Goal: Task Accomplishment & Management: Manage account settings

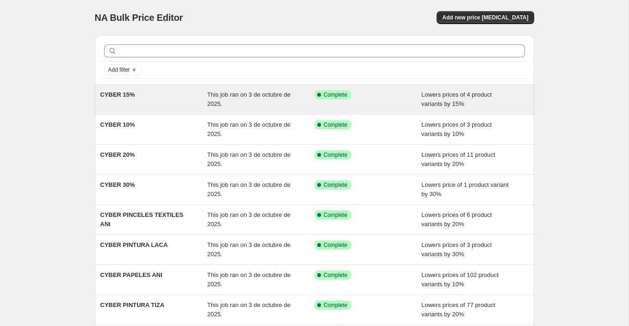
click at [146, 95] on div "CYBER 15%" at bounding box center [153, 99] width 107 height 19
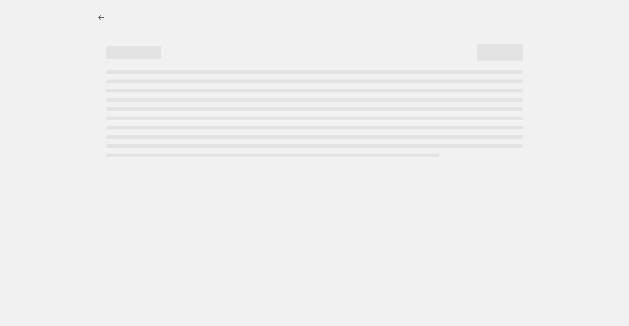
select select "percentage"
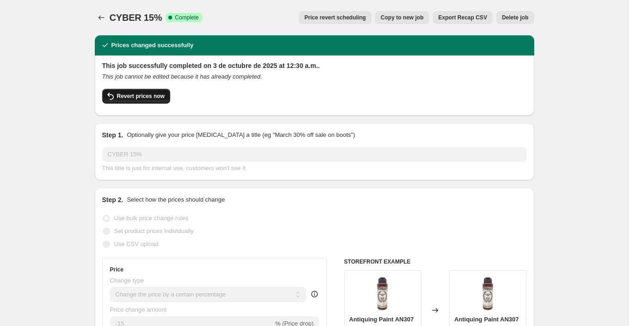
click at [161, 94] on span "Revert prices now" at bounding box center [141, 96] width 48 height 7
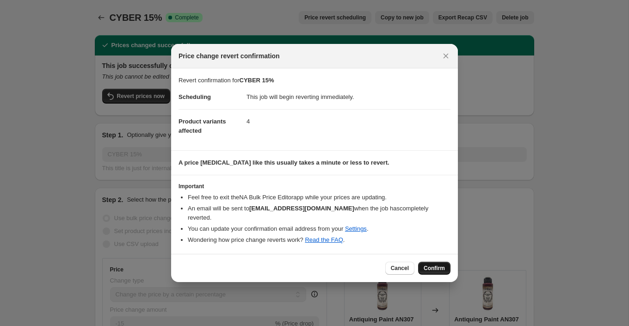
click at [439, 265] on span "Confirm" at bounding box center [434, 268] width 21 height 7
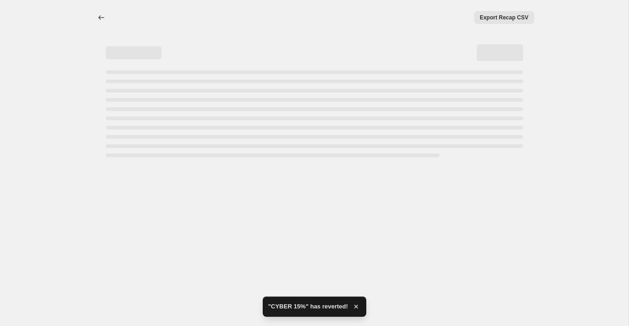
select select "percentage"
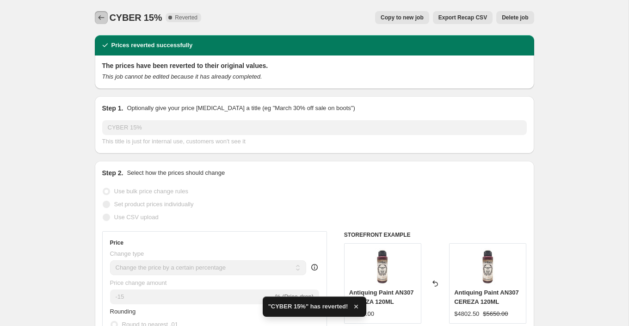
click at [104, 17] on icon "Price change jobs" at bounding box center [101, 17] width 9 height 9
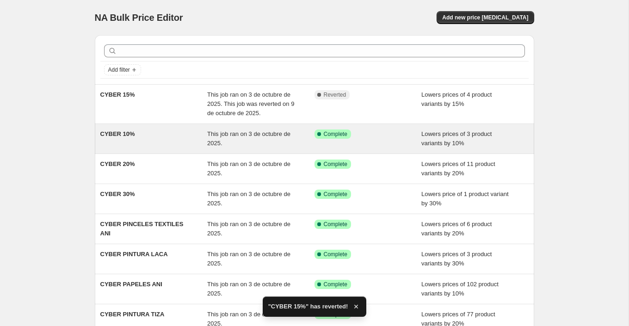
click at [166, 128] on div "CYBER 10% This job ran on 3 de octubre de 2025. Success Complete Complete Lower…" at bounding box center [314, 139] width 439 height 30
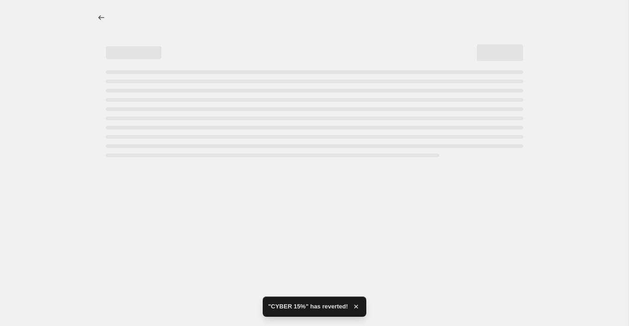
select select "percentage"
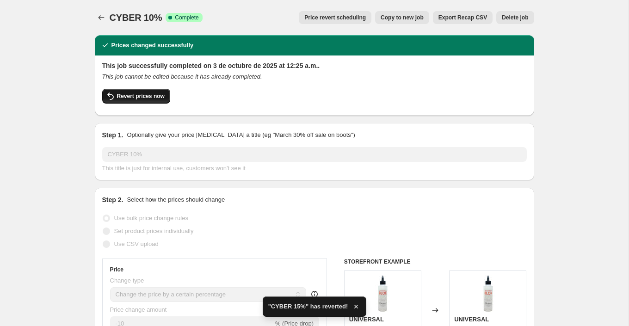
click at [156, 99] on span "Revert prices now" at bounding box center [141, 96] width 48 height 7
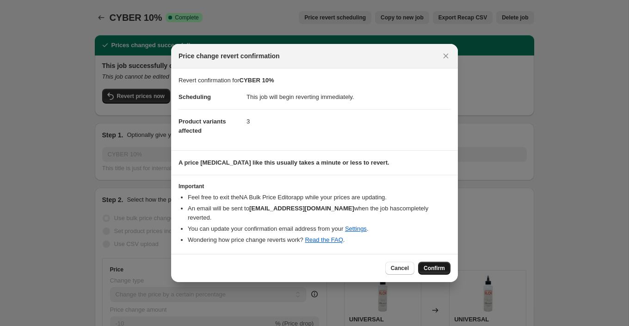
click at [428, 265] on span "Confirm" at bounding box center [434, 268] width 21 height 7
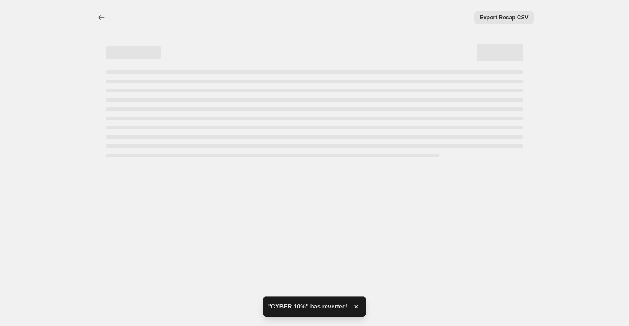
select select "percentage"
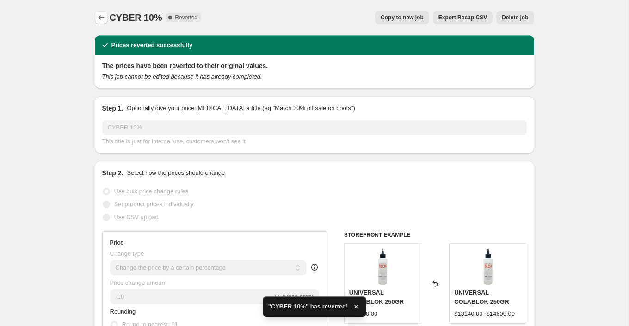
click at [101, 15] on icon "Price change jobs" at bounding box center [101, 17] width 9 height 9
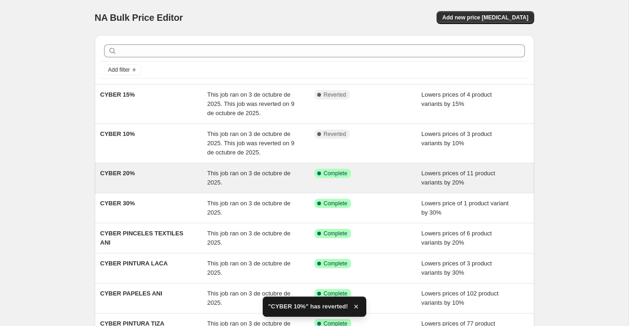
click at [171, 180] on div "CYBER 20%" at bounding box center [153, 178] width 107 height 19
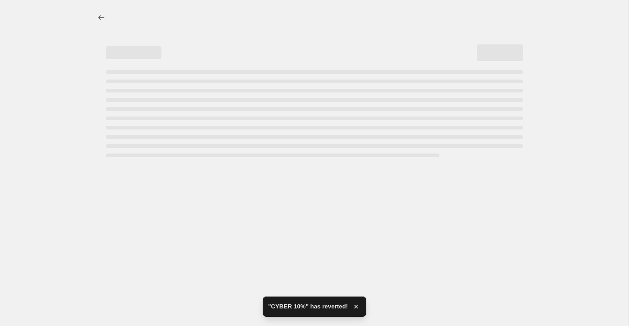
select select "percentage"
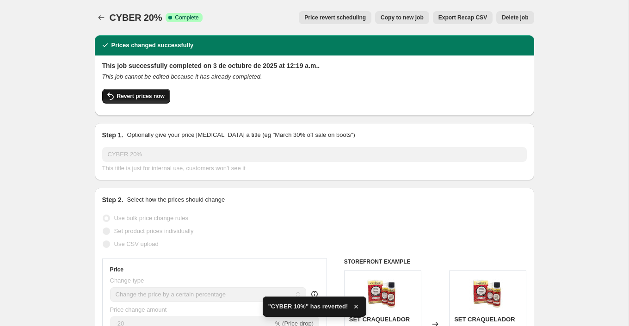
click at [154, 100] on button "Revert prices now" at bounding box center [136, 96] width 68 height 15
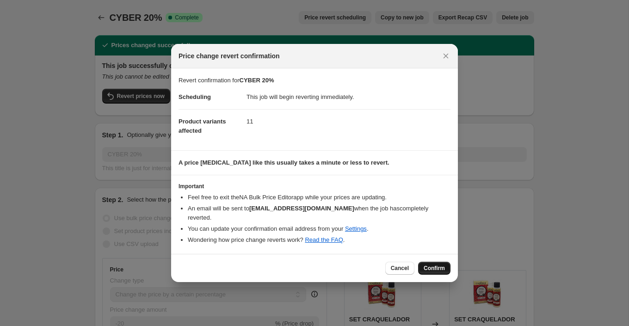
click at [429, 265] on span "Confirm" at bounding box center [434, 268] width 21 height 7
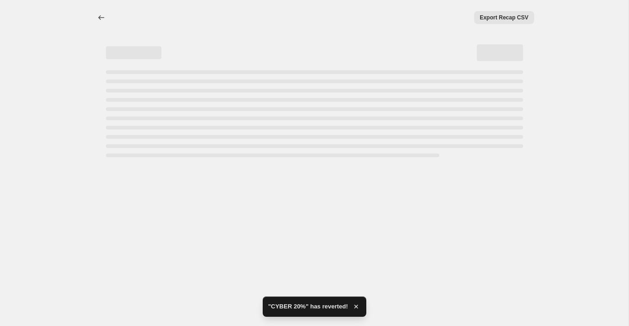
select select "percentage"
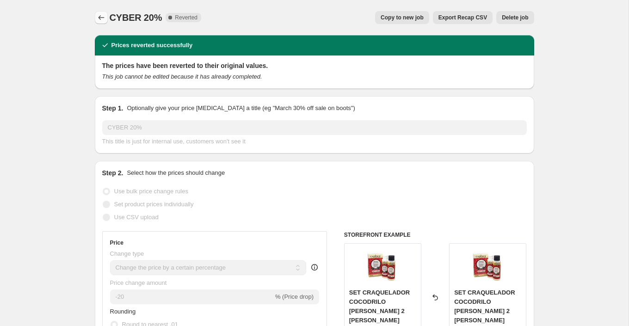
click at [100, 18] on icon "Price change jobs" at bounding box center [101, 17] width 9 height 9
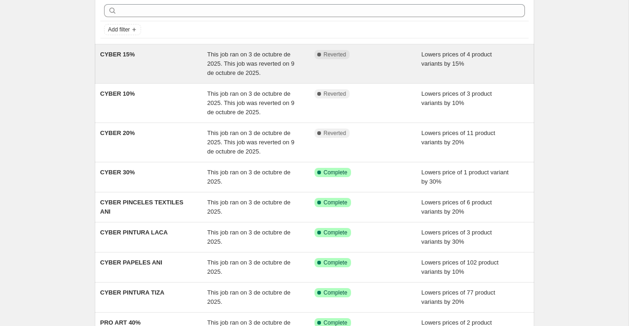
scroll to position [67, 0]
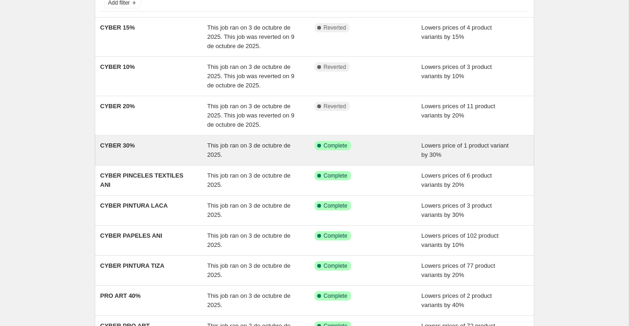
click at [161, 155] on div "CYBER 30%" at bounding box center [153, 150] width 107 height 19
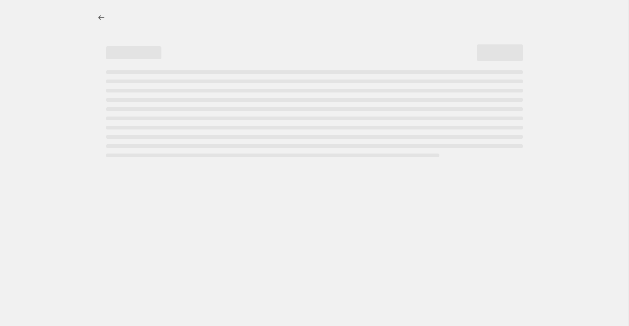
select select "percentage"
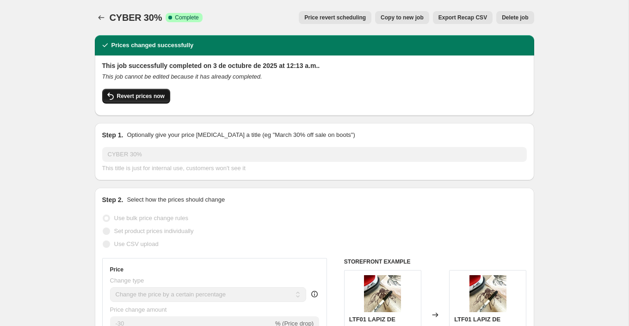
click at [151, 96] on span "Revert prices now" at bounding box center [141, 96] width 48 height 7
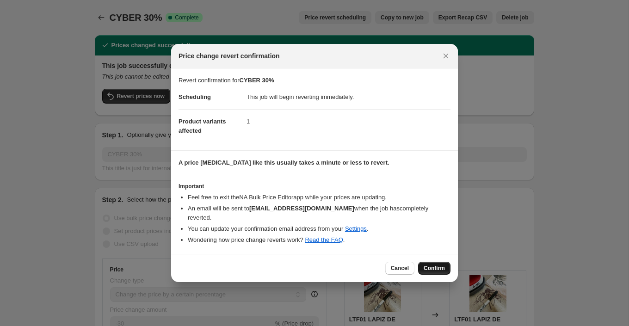
click at [437, 265] on span "Confirm" at bounding box center [434, 268] width 21 height 7
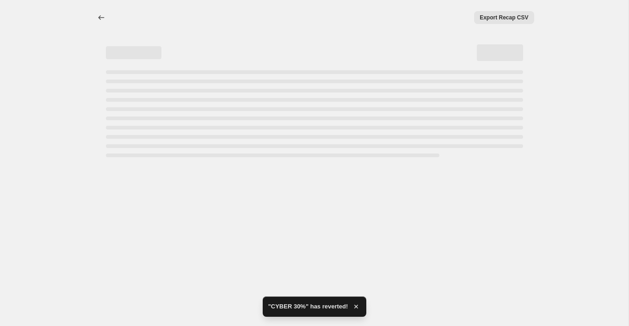
select select "percentage"
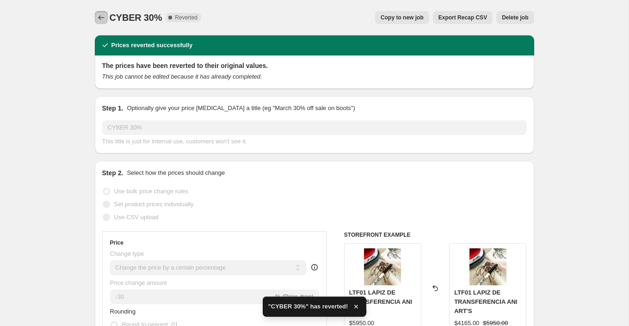
click at [100, 15] on icon "Price change jobs" at bounding box center [101, 17] width 9 height 9
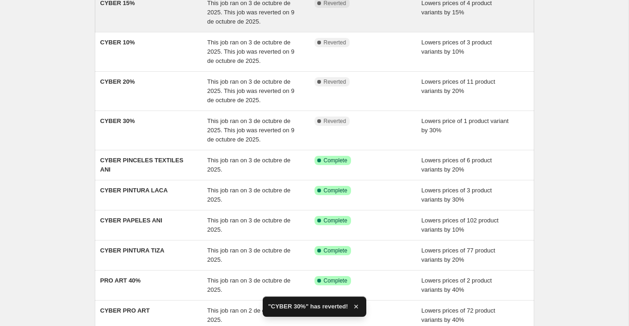
scroll to position [116, 0]
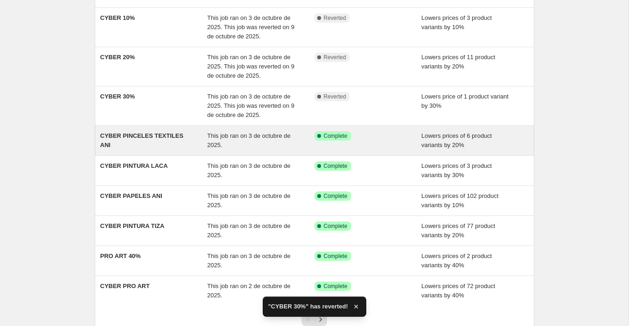
click at [172, 143] on div "CYBER PINCELES TEXTILES ANI" at bounding box center [153, 140] width 107 height 19
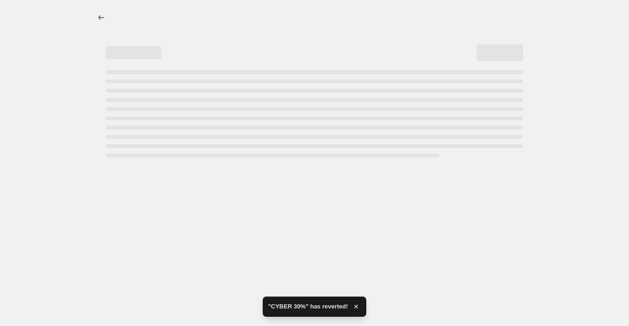
select select "percentage"
select select "collection"
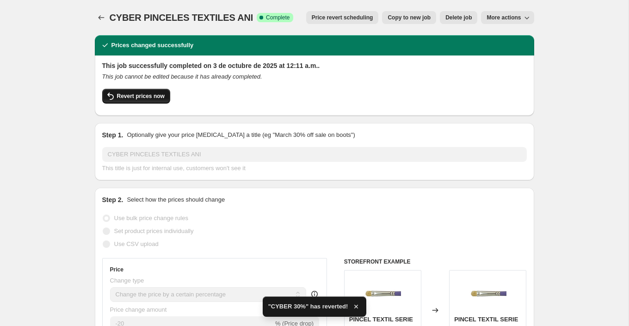
click at [143, 98] on span "Revert prices now" at bounding box center [141, 96] width 48 height 7
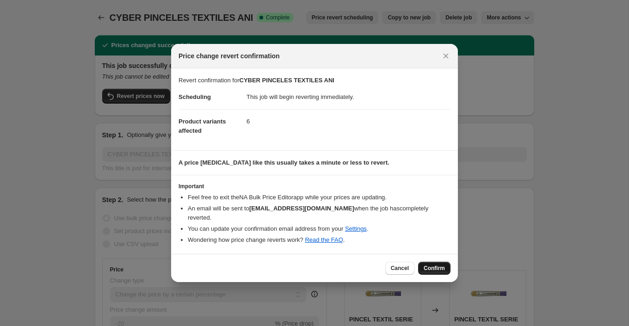
click at [436, 265] on span "Confirm" at bounding box center [434, 268] width 21 height 7
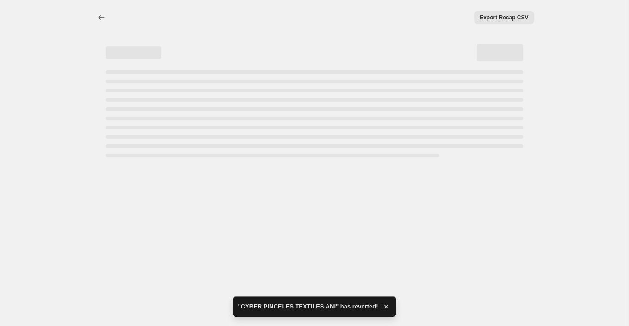
select select "percentage"
select select "collection"
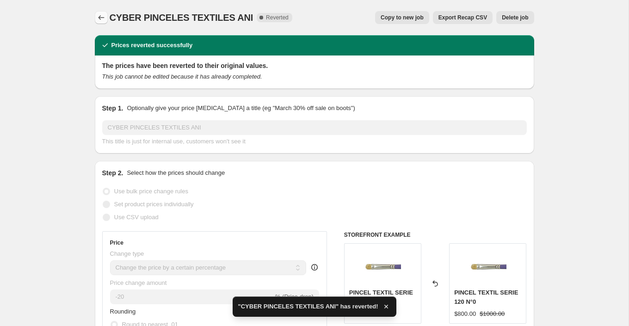
click at [101, 14] on icon "Price change jobs" at bounding box center [101, 17] width 9 height 9
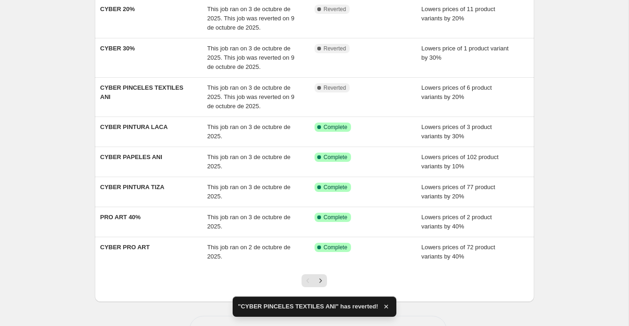
scroll to position [167, 0]
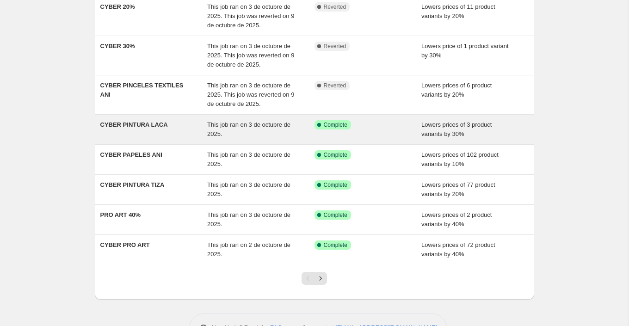
click at [181, 130] on div "CYBER PINTURA LACA" at bounding box center [153, 129] width 107 height 19
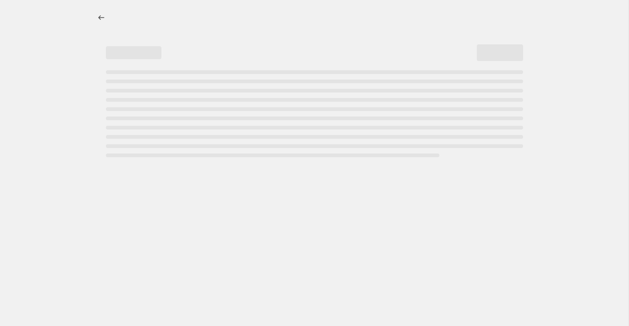
select select "percentage"
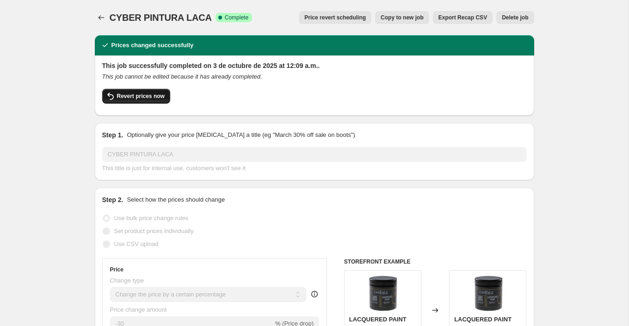
click at [150, 99] on span "Revert prices now" at bounding box center [141, 96] width 48 height 7
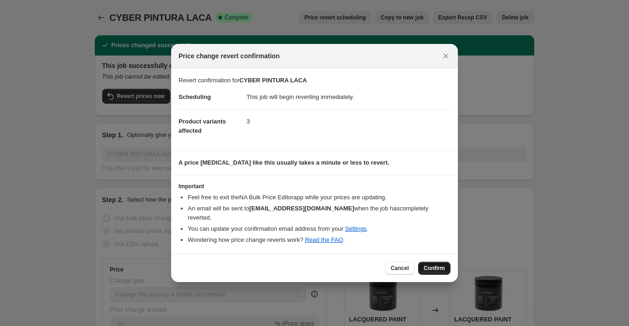
click at [434, 265] on span "Confirm" at bounding box center [434, 268] width 21 height 7
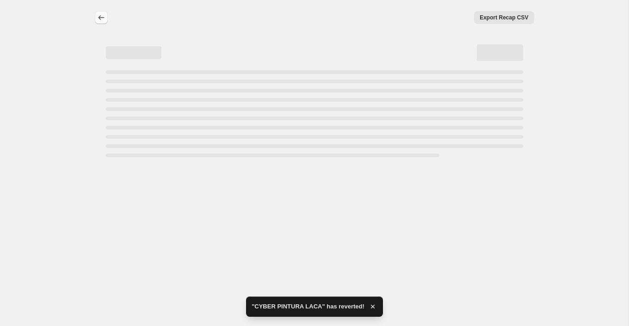
select select "percentage"
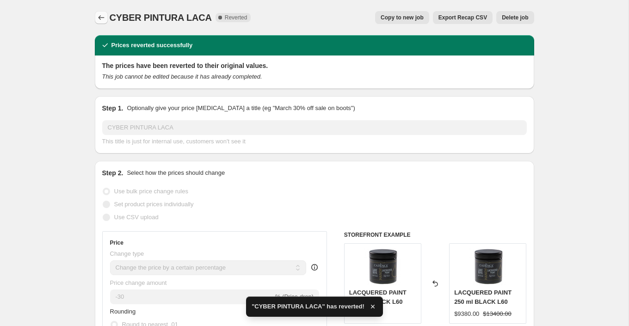
click at [97, 18] on icon "Price change jobs" at bounding box center [101, 17] width 9 height 9
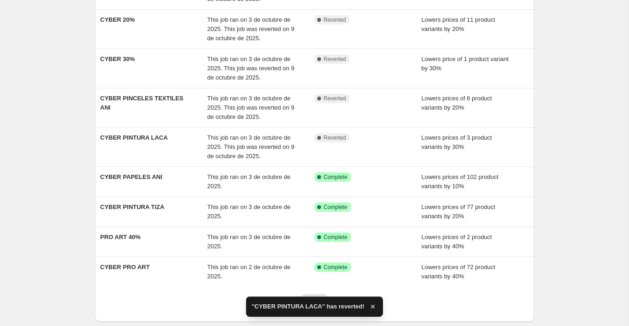
scroll to position [156, 0]
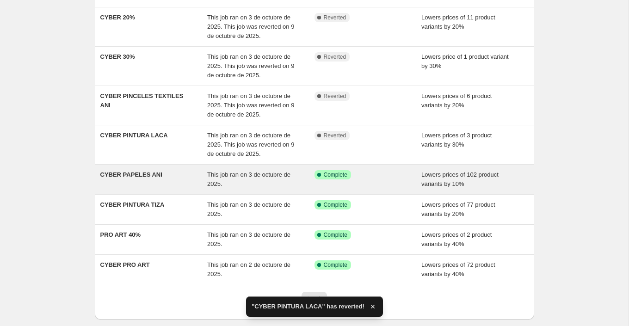
click at [175, 177] on div "CYBER PAPELES ANI" at bounding box center [153, 179] width 107 height 19
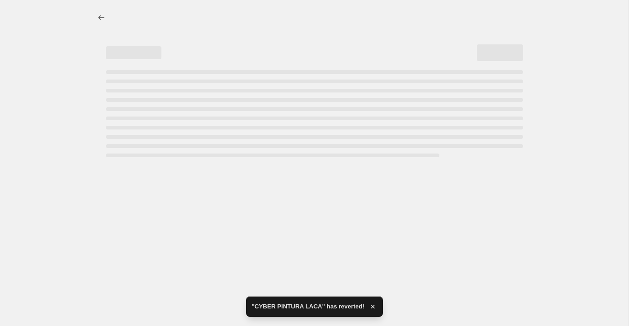
select select "percentage"
select select "collection"
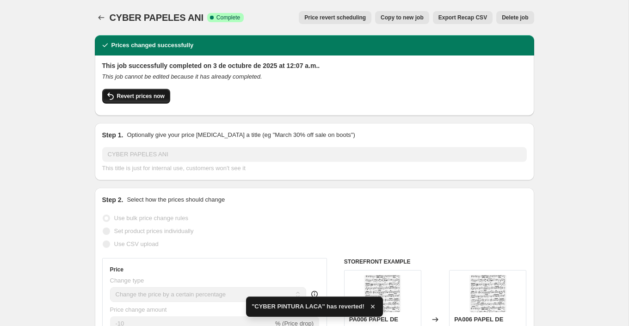
click at [147, 95] on span "Revert prices now" at bounding box center [141, 96] width 48 height 7
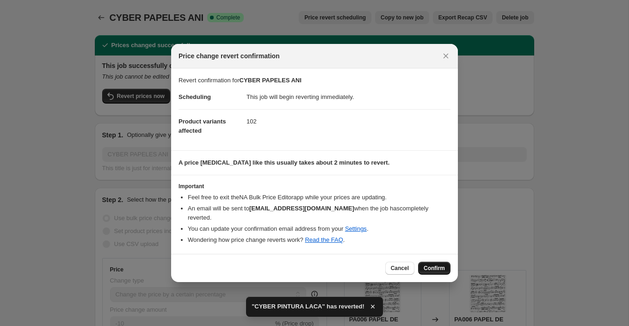
click at [439, 262] on button "Confirm" at bounding box center [434, 268] width 32 height 13
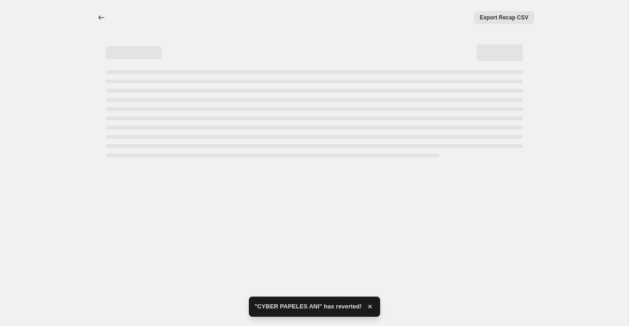
select select "percentage"
select select "collection"
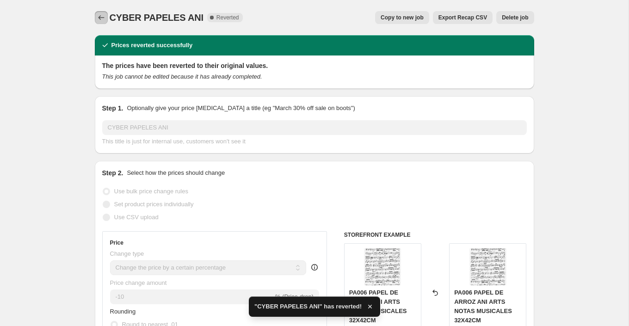
click at [98, 18] on icon "Price change jobs" at bounding box center [101, 17] width 6 height 5
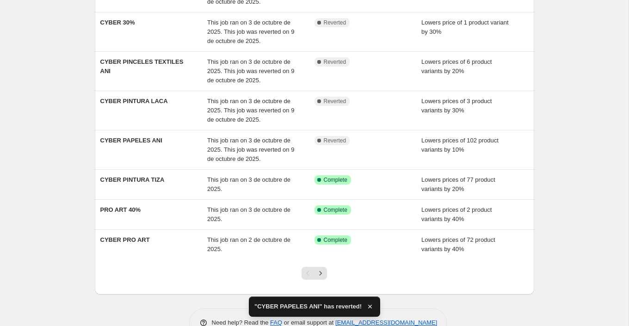
scroll to position [212, 0]
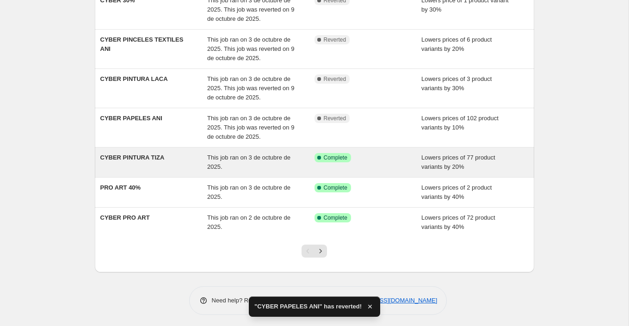
click at [177, 170] on div "CYBER PINTURA TIZA This job ran on 3 de octubre de 2025. Success Complete Compl…" at bounding box center [314, 163] width 439 height 30
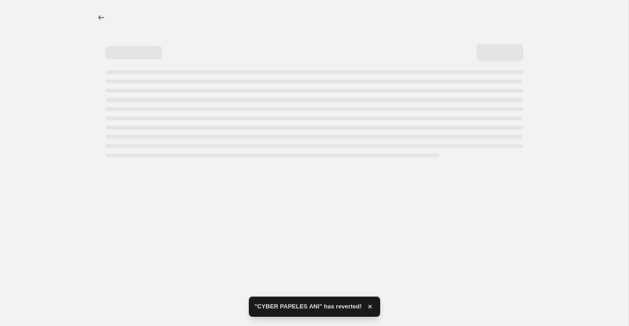
select select "percentage"
select select "collection"
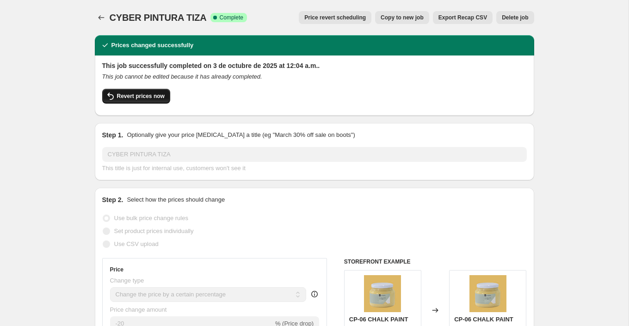
click at [150, 99] on button "Revert prices now" at bounding box center [136, 96] width 68 height 15
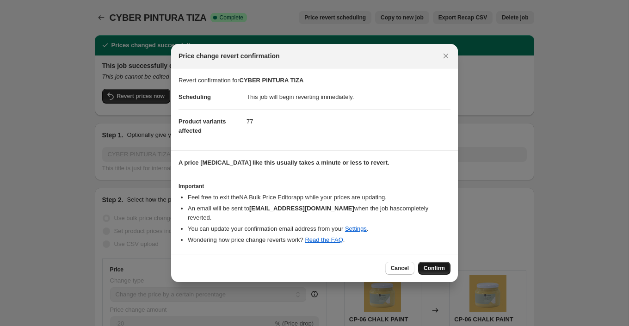
click at [433, 265] on span "Confirm" at bounding box center [434, 268] width 21 height 7
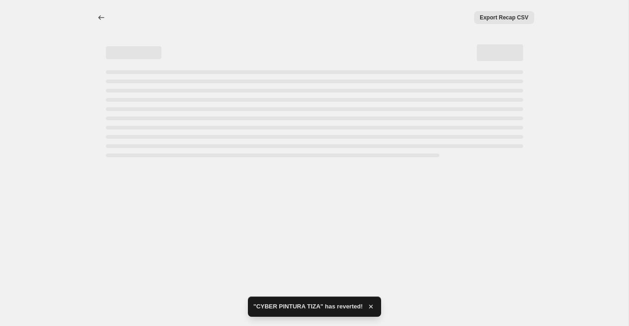
select select "percentage"
select select "collection"
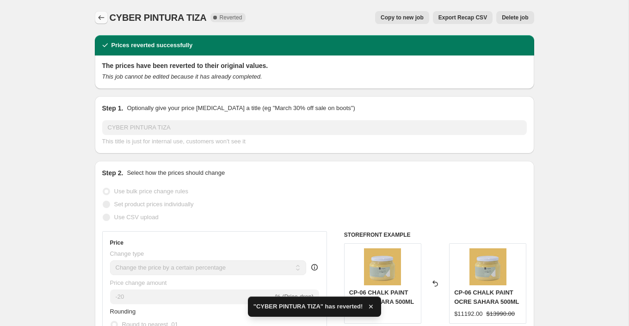
click at [101, 21] on icon "Price change jobs" at bounding box center [101, 17] width 9 height 9
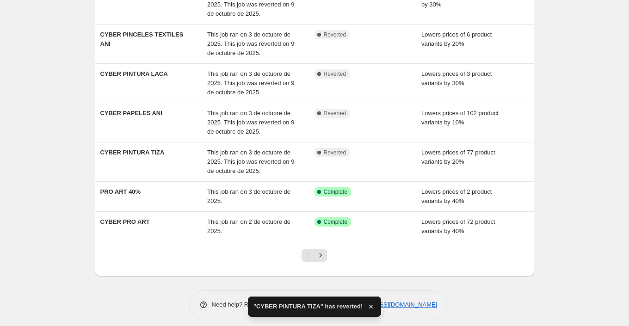
scroll to position [222, 0]
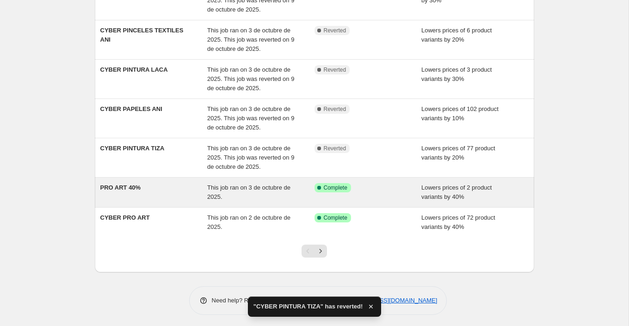
click at [176, 194] on div "PRO ART 40%" at bounding box center [153, 192] width 107 height 19
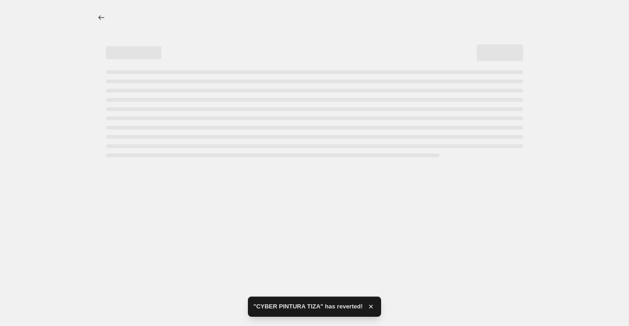
select select "percentage"
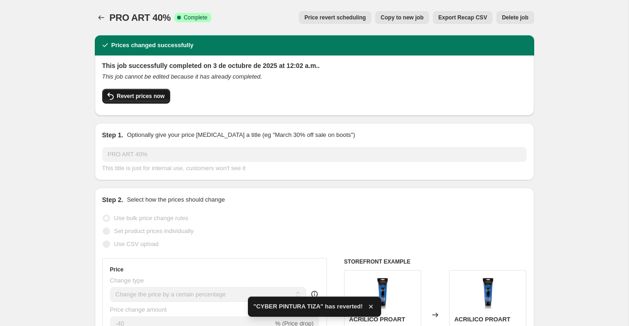
click at [155, 99] on span "Revert prices now" at bounding box center [141, 96] width 48 height 7
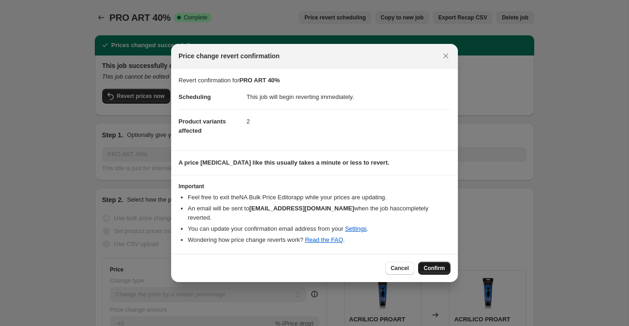
click at [433, 265] on span "Confirm" at bounding box center [434, 268] width 21 height 7
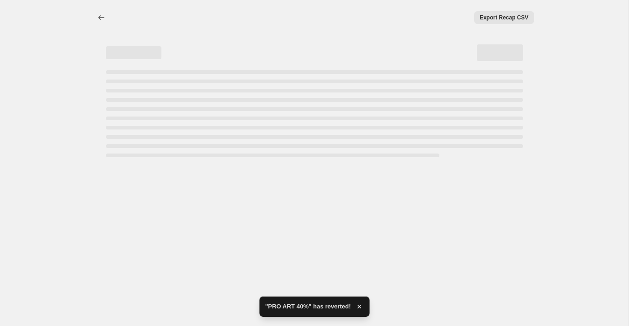
select select "percentage"
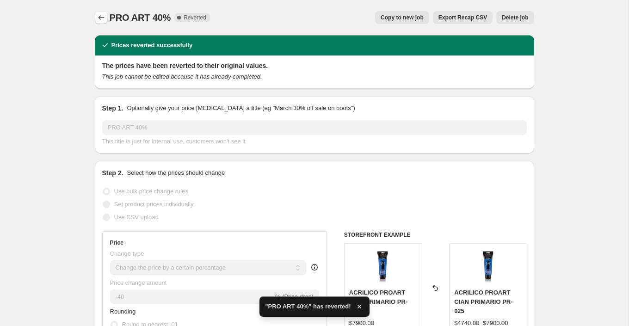
click at [105, 12] on button "Price change jobs" at bounding box center [101, 17] width 13 height 13
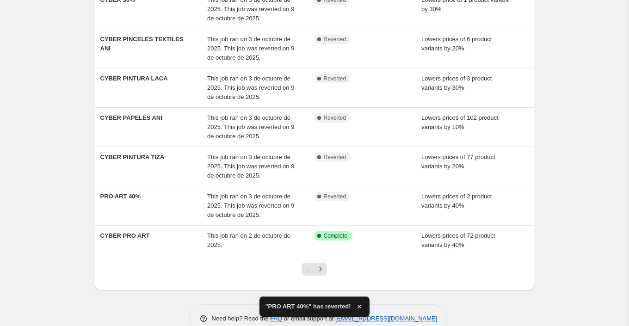
scroll to position [231, 0]
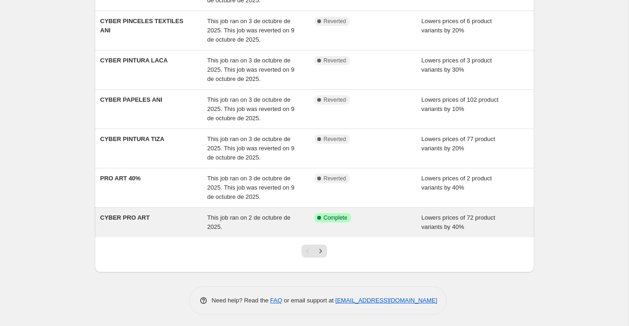
click at [178, 230] on div "CYBER PRO ART This job ran on 2 de octubre de 2025. Success Complete Complete L…" at bounding box center [314, 223] width 439 height 30
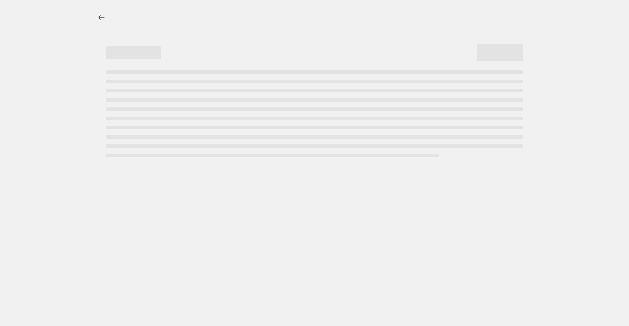
select select "percentage"
select select "collection"
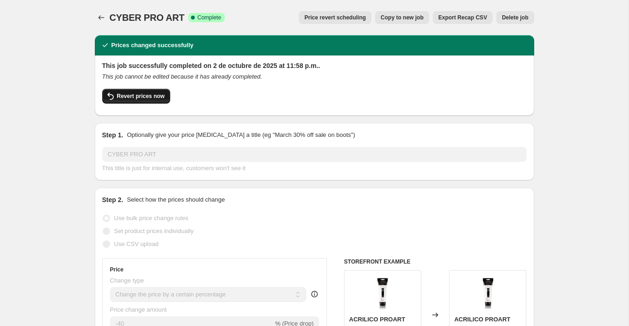
click at [156, 97] on span "Revert prices now" at bounding box center [141, 96] width 48 height 7
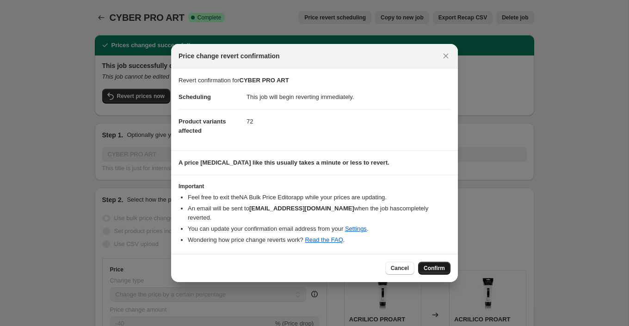
click at [426, 265] on span "Confirm" at bounding box center [434, 268] width 21 height 7
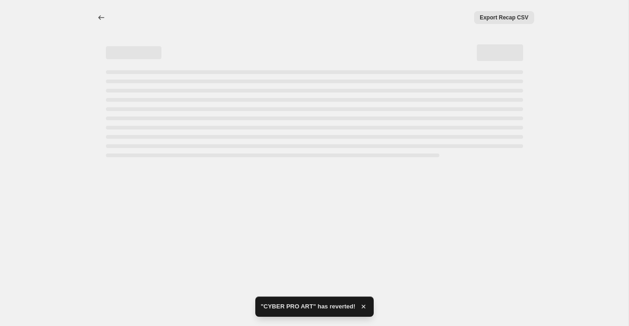
select select "percentage"
select select "collection"
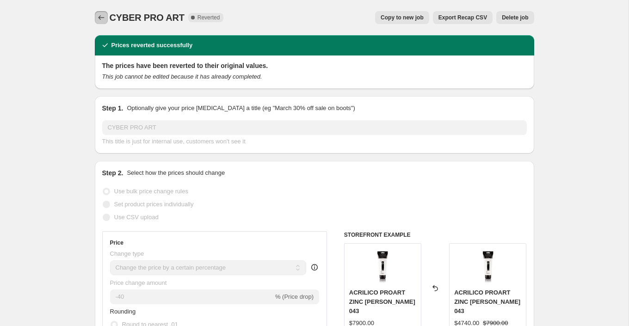
click at [98, 18] on icon "Price change jobs" at bounding box center [101, 17] width 6 height 5
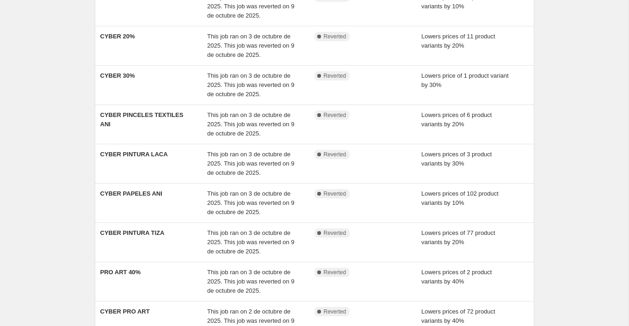
scroll to position [240, 0]
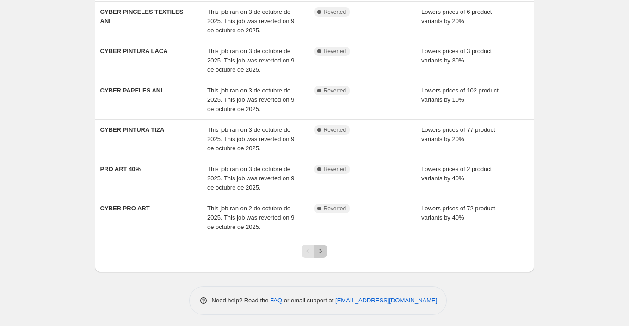
click at [321, 249] on icon "Next" at bounding box center [321, 251] width 2 height 4
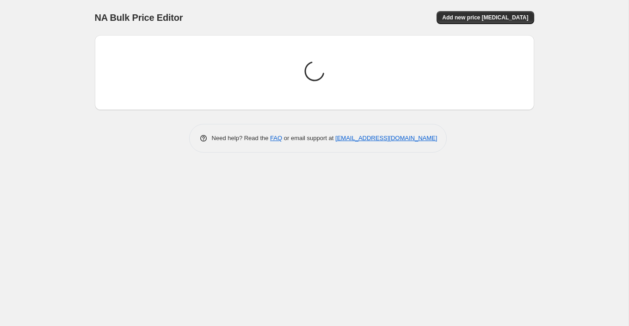
scroll to position [0, 0]
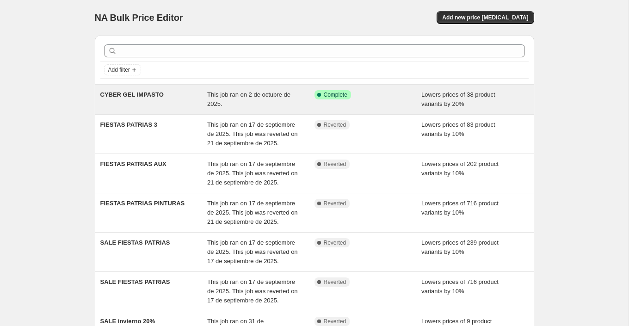
click at [185, 103] on div "CYBER GEL IMPASTO" at bounding box center [153, 99] width 107 height 19
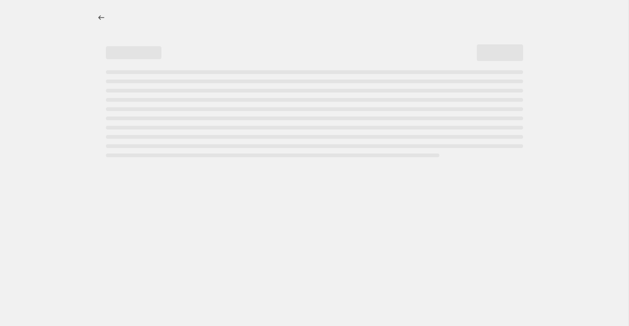
select select "percentage"
select select "collection"
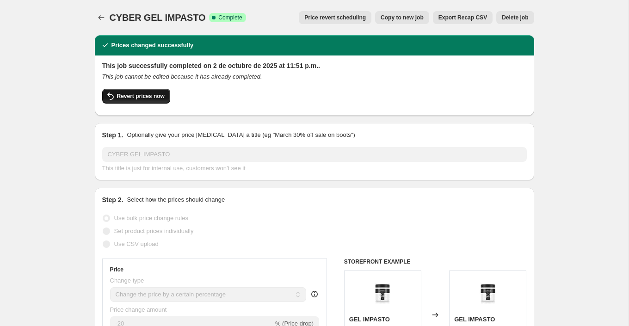
click at [154, 95] on span "Revert prices now" at bounding box center [141, 96] width 48 height 7
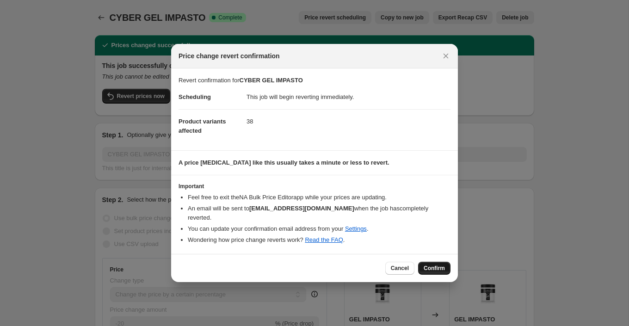
click at [425, 265] on span "Confirm" at bounding box center [434, 268] width 21 height 7
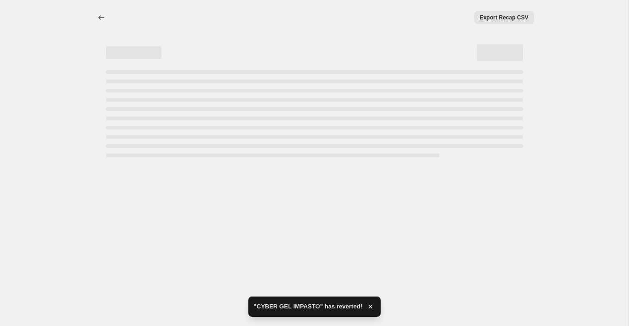
select select "percentage"
select select "collection"
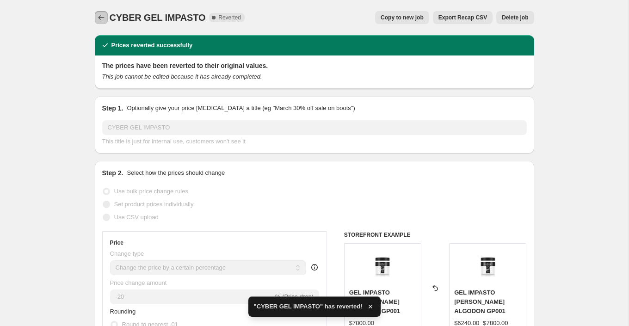
click at [99, 17] on icon "Price change jobs" at bounding box center [101, 17] width 6 height 5
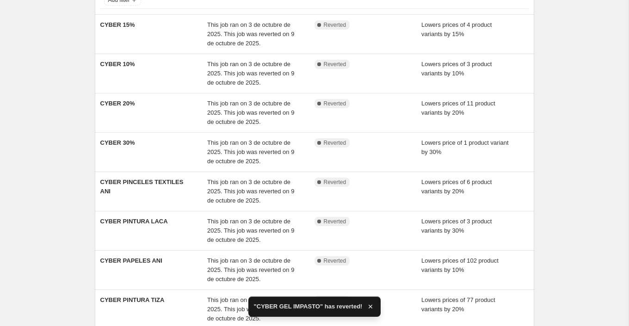
scroll to position [240, 0]
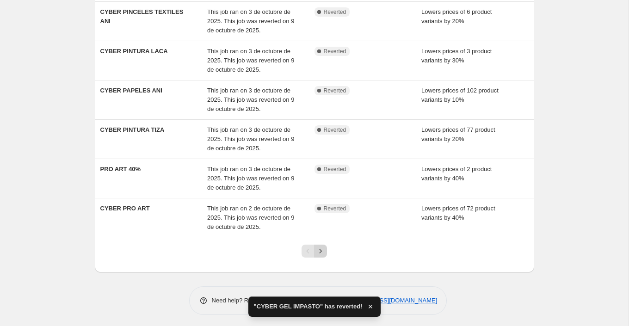
click at [321, 247] on icon "Next" at bounding box center [320, 251] width 9 height 9
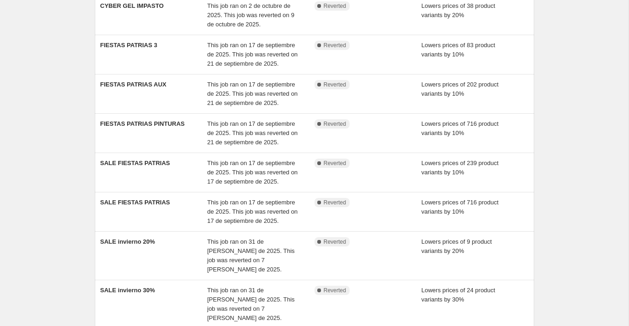
scroll to position [76, 0]
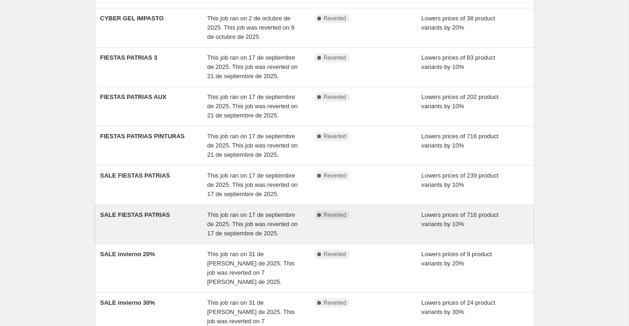
click at [181, 225] on div "SALE FIESTAS PATRIAS" at bounding box center [153, 224] width 107 height 28
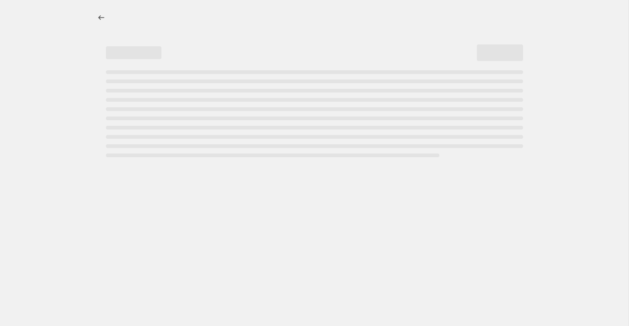
select select "percentage"
select select "collection"
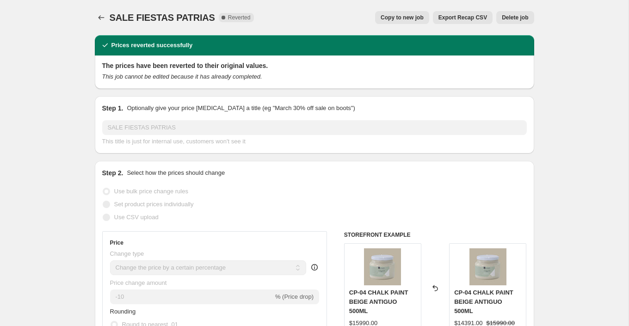
click at [521, 19] on span "Delete job" at bounding box center [515, 17] width 26 height 7
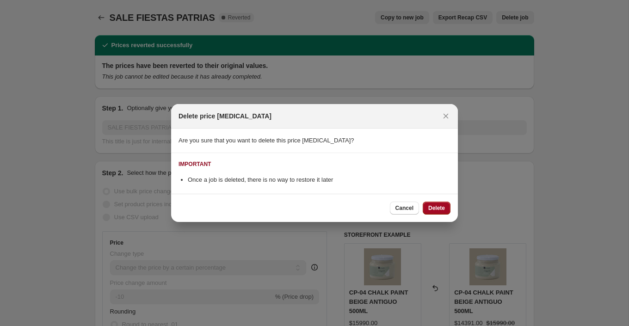
click at [437, 206] on span "Delete" at bounding box center [436, 207] width 17 height 7
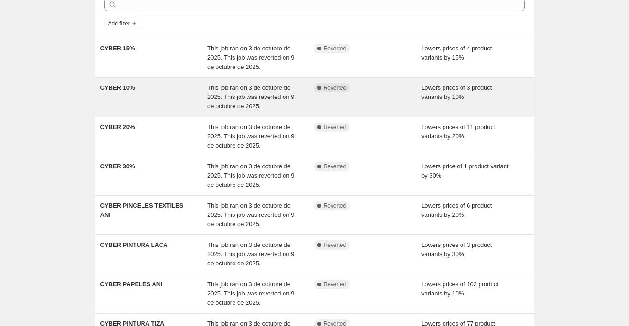
scroll to position [240, 0]
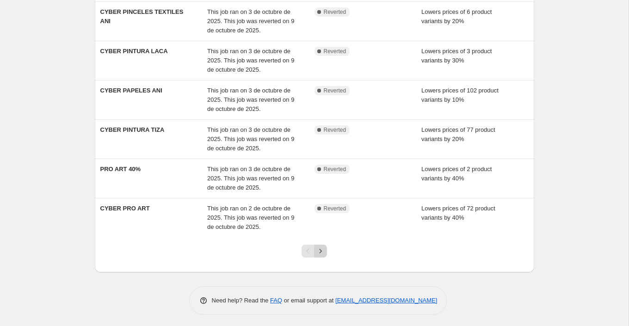
click at [324, 248] on icon "Next" at bounding box center [320, 251] width 9 height 9
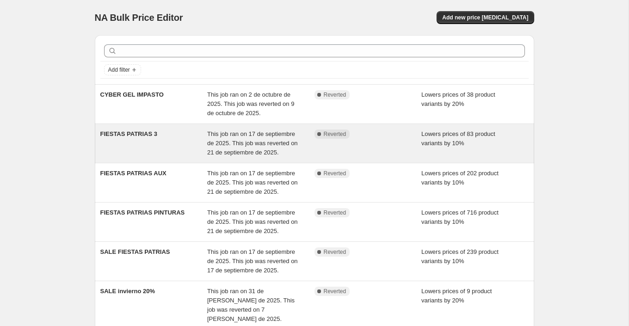
click at [175, 141] on div "FIESTAS PATRIAS 3" at bounding box center [153, 144] width 107 height 28
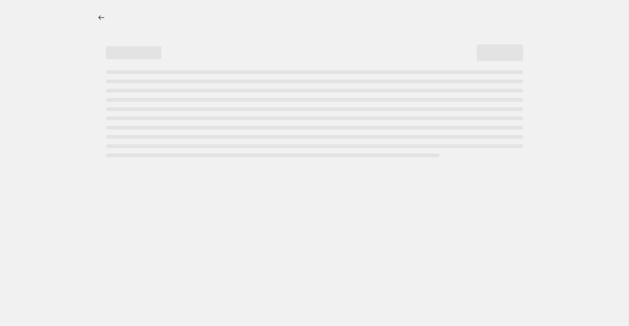
select select "percentage"
select select "collection"
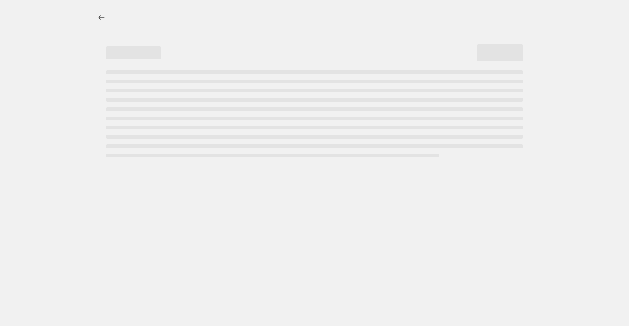
select select "collection"
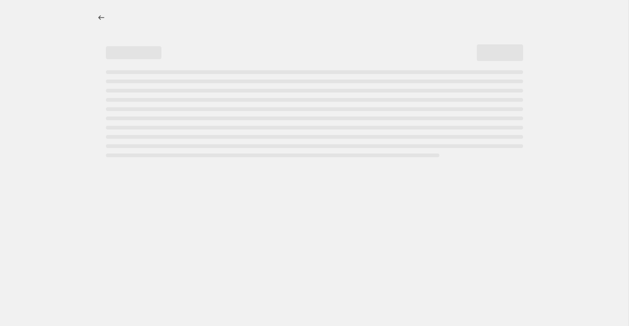
select select "collection"
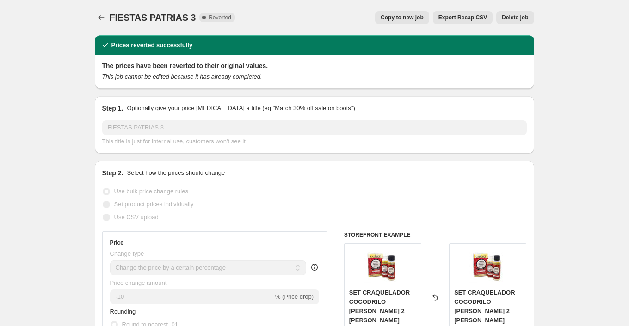
click at [519, 16] on span "Delete job" at bounding box center [515, 17] width 26 height 7
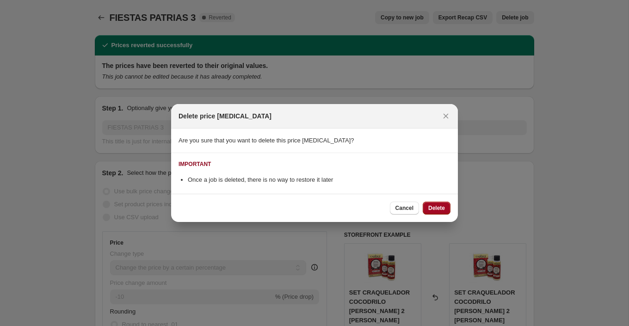
click at [438, 204] on span "Delete" at bounding box center [436, 207] width 17 height 7
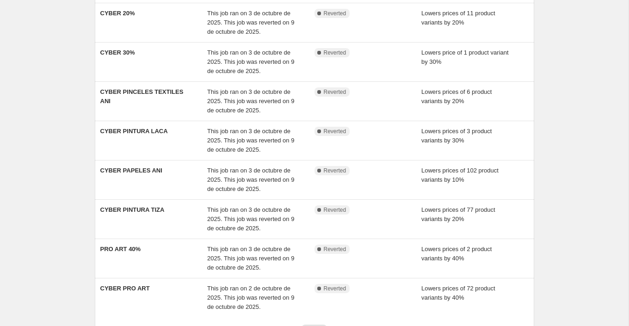
scroll to position [240, 0]
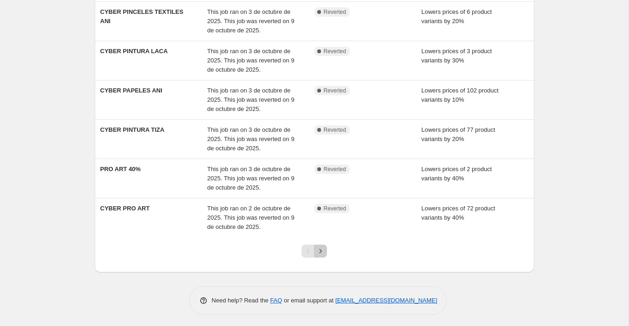
click at [320, 248] on icon "Next" at bounding box center [320, 251] width 9 height 9
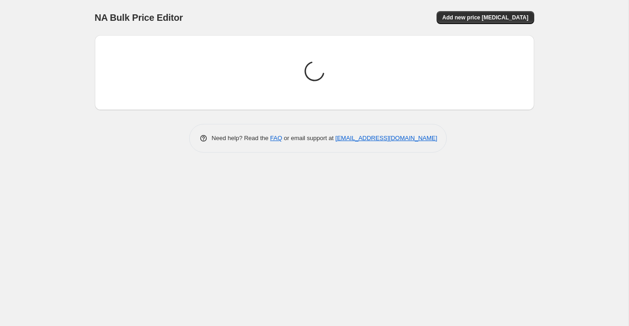
scroll to position [0, 0]
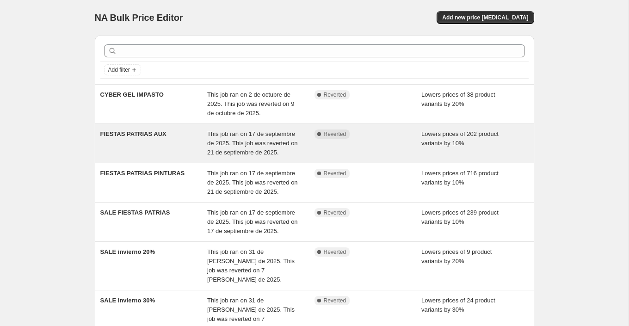
click at [187, 142] on div "FIESTAS PATRIAS AUX" at bounding box center [153, 144] width 107 height 28
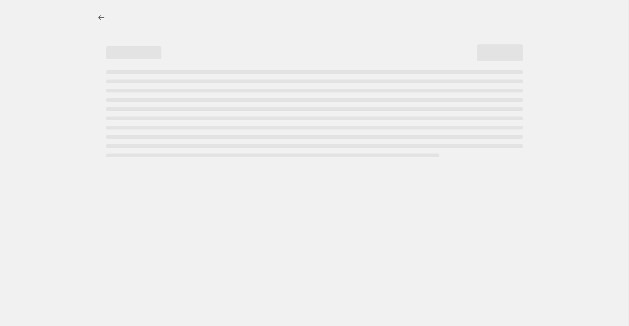
select select "percentage"
select select "collection"
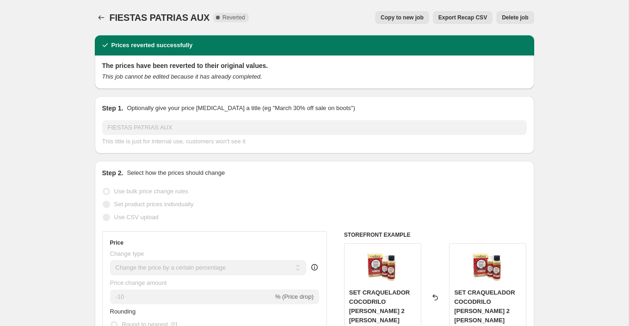
click at [522, 18] on span "Delete job" at bounding box center [515, 17] width 26 height 7
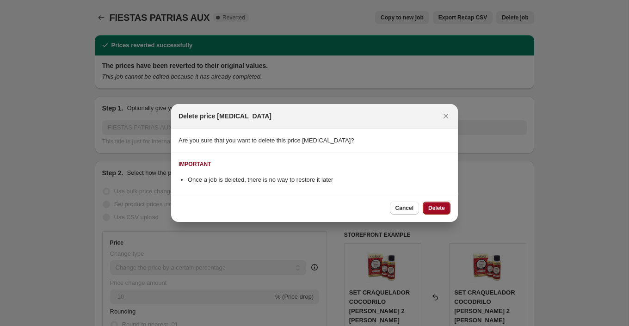
click at [439, 206] on span "Delete" at bounding box center [436, 207] width 17 height 7
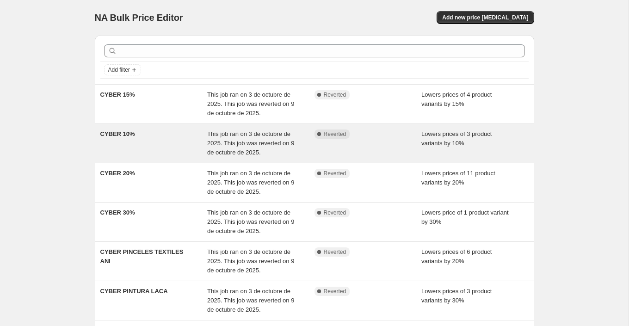
scroll to position [240, 0]
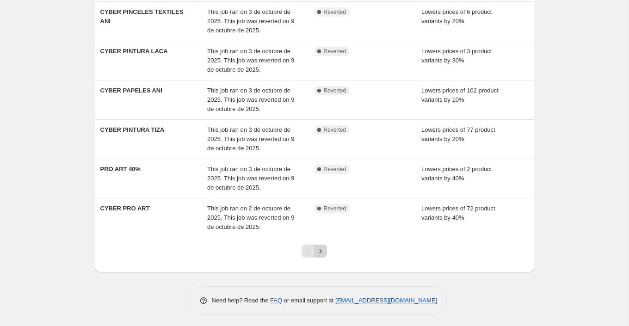
click at [325, 247] on icon "Next" at bounding box center [320, 251] width 9 height 9
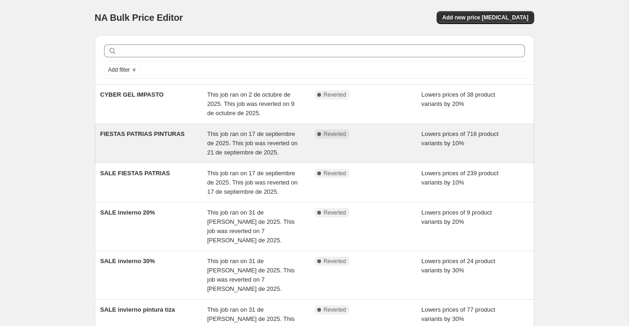
click at [169, 146] on div "FIESTAS PATRIAS PINTURAS" at bounding box center [153, 144] width 107 height 28
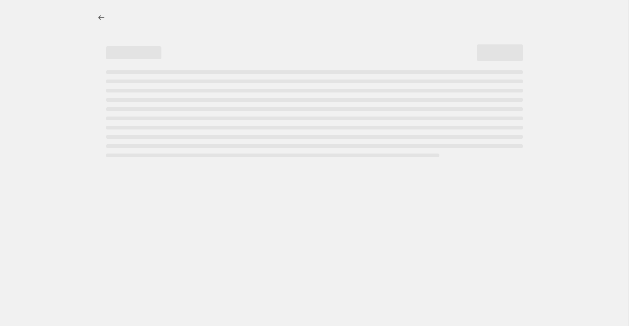
select select "percentage"
select select "collection"
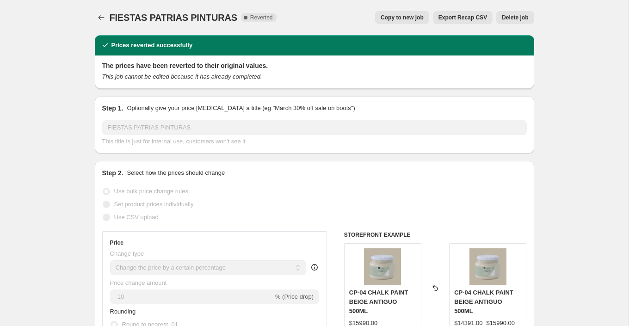
click at [519, 23] on button "Delete job" at bounding box center [514, 17] width 37 height 13
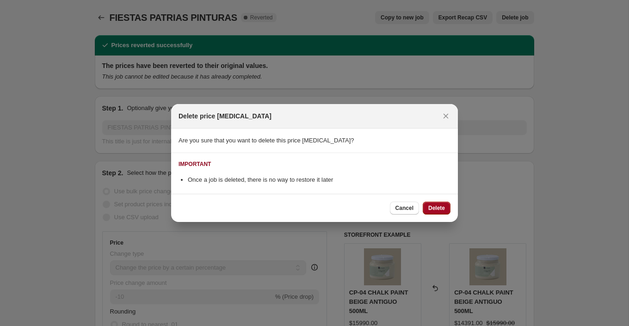
click at [434, 207] on span "Delete" at bounding box center [436, 207] width 17 height 7
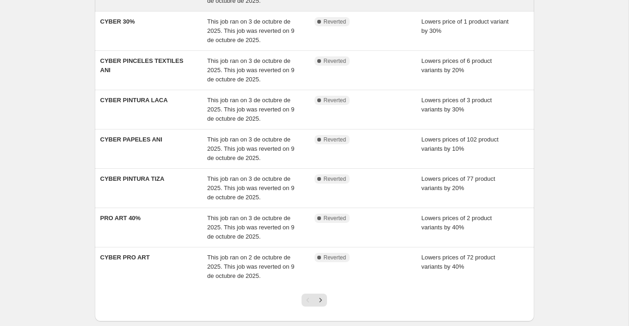
scroll to position [240, 0]
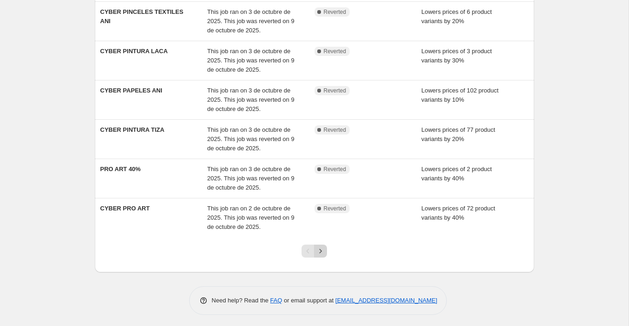
click at [324, 247] on icon "Next" at bounding box center [320, 251] width 9 height 9
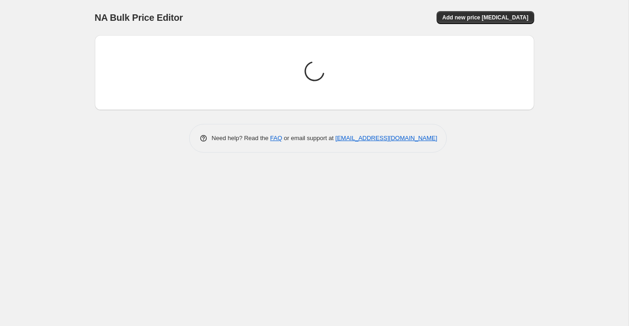
scroll to position [0, 0]
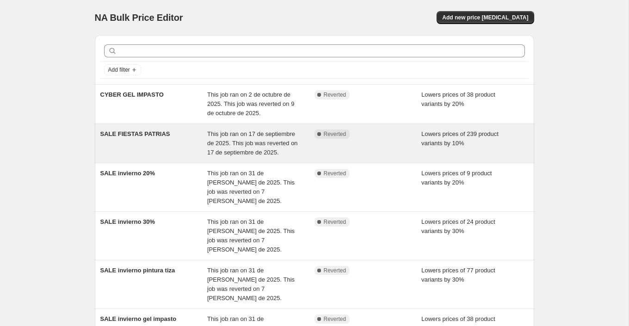
click at [180, 144] on div "SALE FIESTAS PATRIAS" at bounding box center [153, 144] width 107 height 28
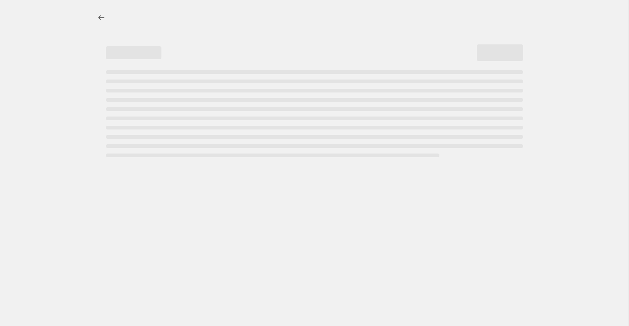
select select "percentage"
select select "collection"
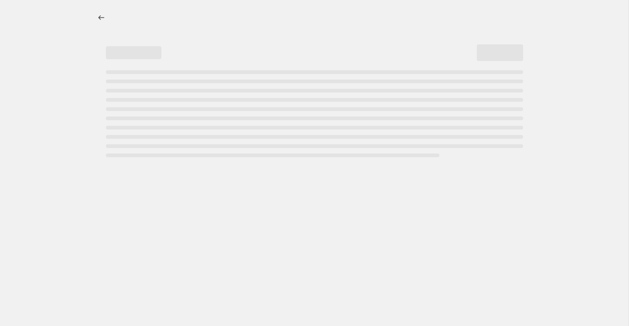
select select "collection"
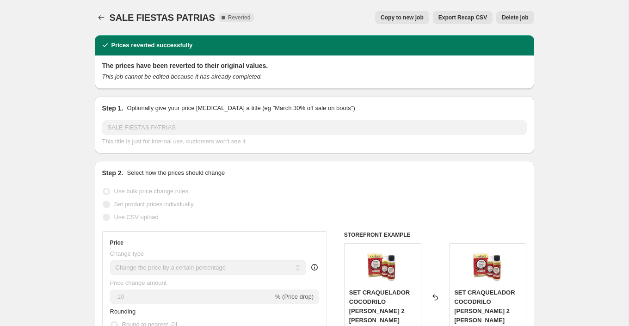
click at [516, 15] on span "Delete job" at bounding box center [515, 17] width 26 height 7
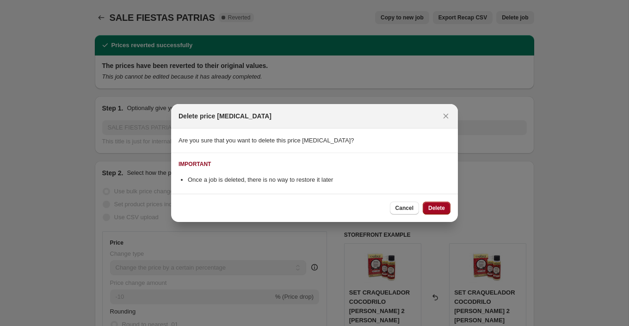
click at [445, 207] on button "Delete" at bounding box center [437, 208] width 28 height 13
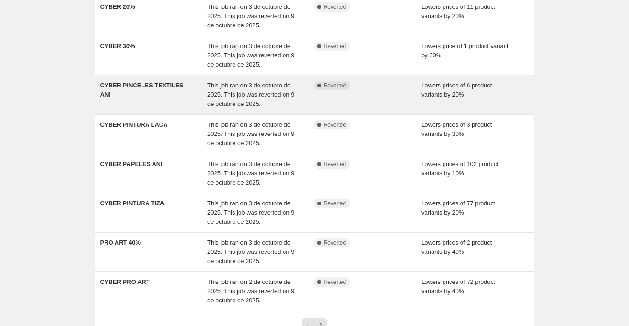
scroll to position [240, 0]
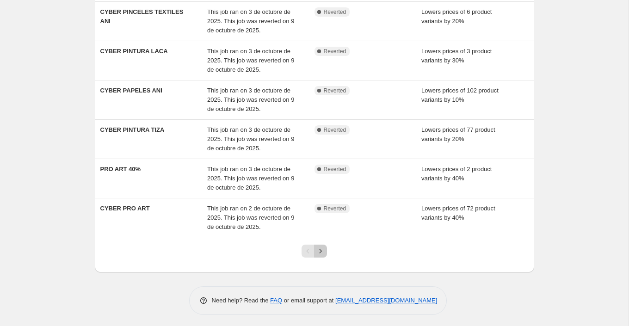
click at [322, 247] on icon "Next" at bounding box center [320, 251] width 9 height 9
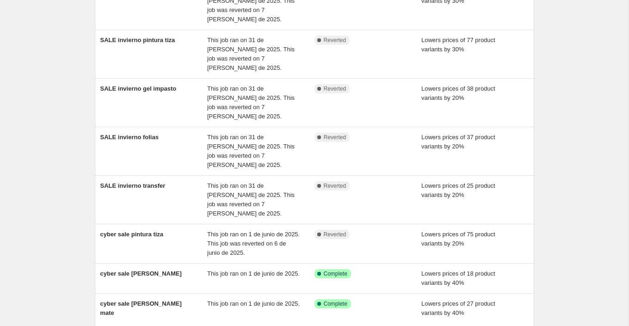
scroll to position [194, 0]
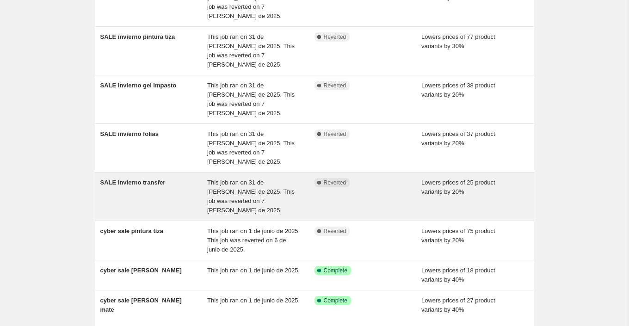
click at [188, 178] on div "SALE invierno transfer" at bounding box center [153, 196] width 107 height 37
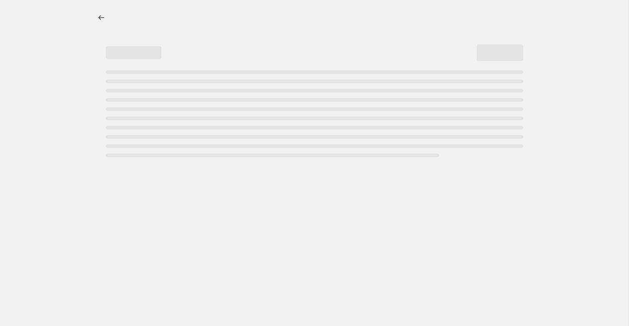
select select "percentage"
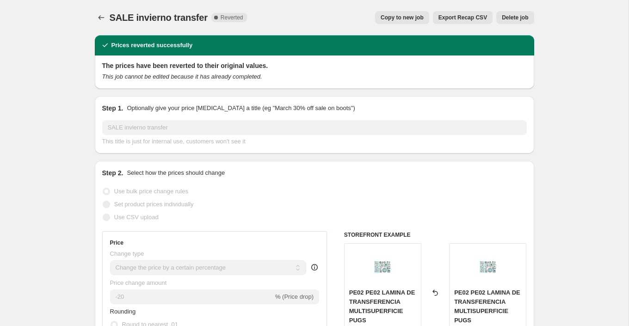
click at [510, 15] on span "Delete job" at bounding box center [515, 17] width 26 height 7
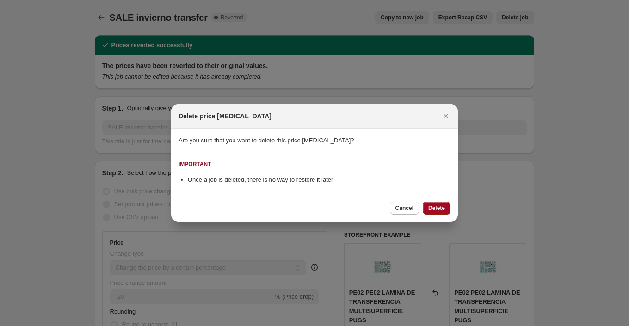
click at [437, 207] on span "Delete" at bounding box center [436, 207] width 17 height 7
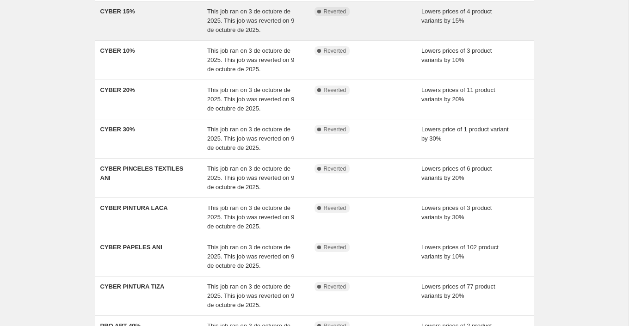
scroll to position [240, 0]
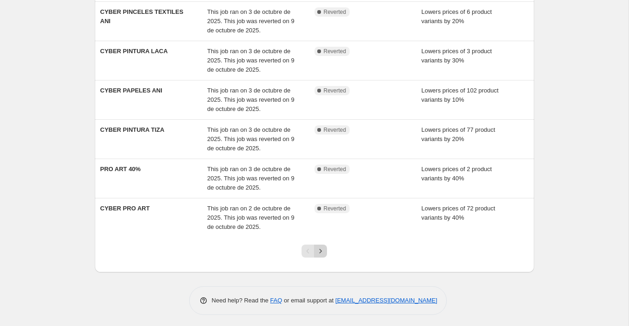
click at [321, 250] on icon "Next" at bounding box center [321, 251] width 2 height 4
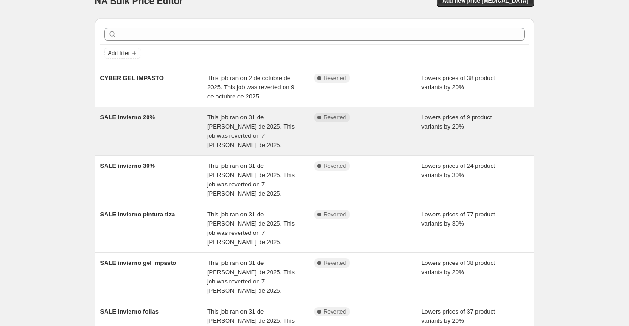
scroll to position [26, 0]
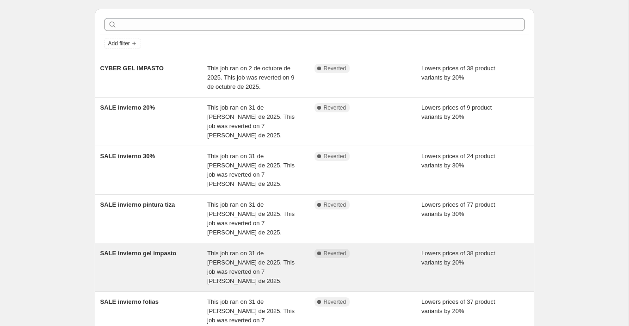
click at [185, 249] on div "SALE invierno gel impasto" at bounding box center [153, 267] width 107 height 37
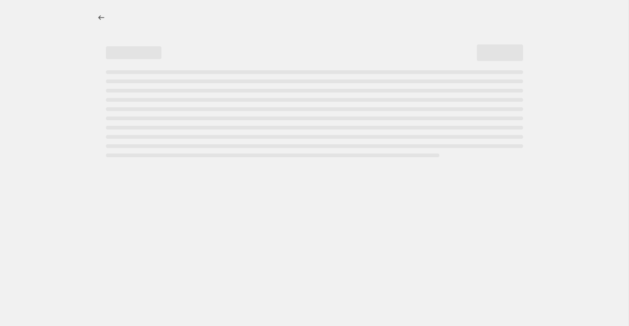
select select "percentage"
select select "collection"
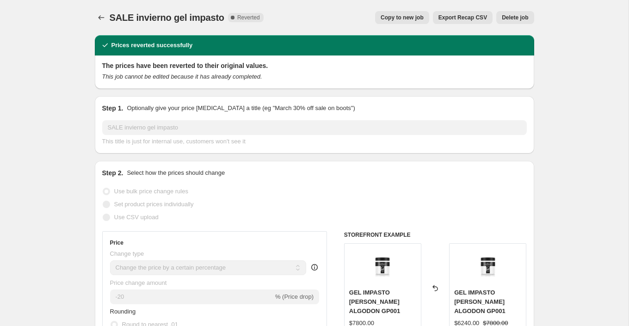
click at [519, 19] on span "Delete job" at bounding box center [515, 17] width 26 height 7
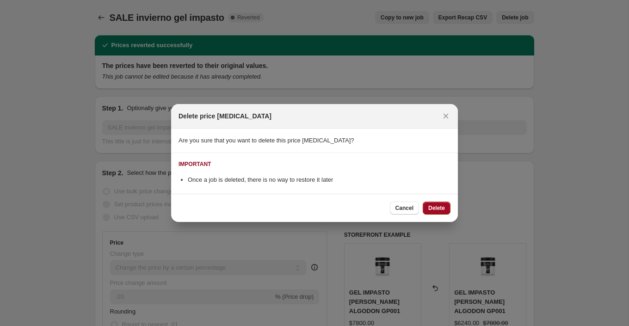
click at [440, 204] on button "Delete" at bounding box center [437, 208] width 28 height 13
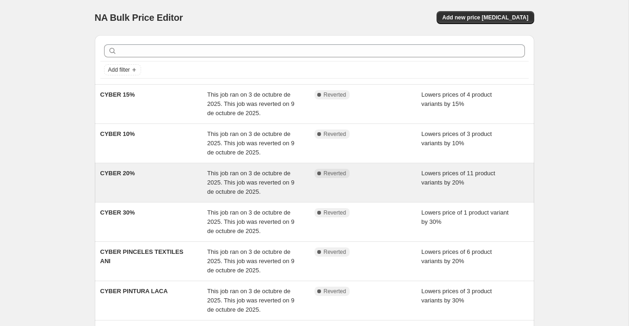
scroll to position [240, 0]
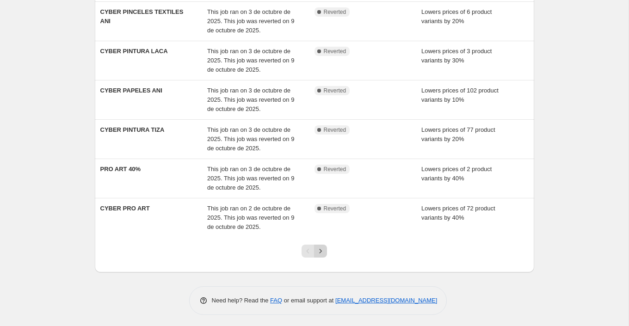
click at [322, 248] on icon "Next" at bounding box center [320, 251] width 9 height 9
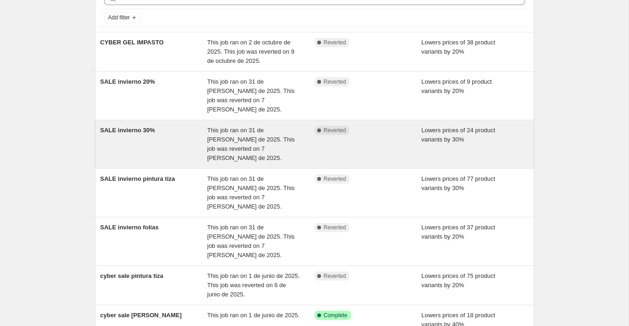
scroll to position [54, 0]
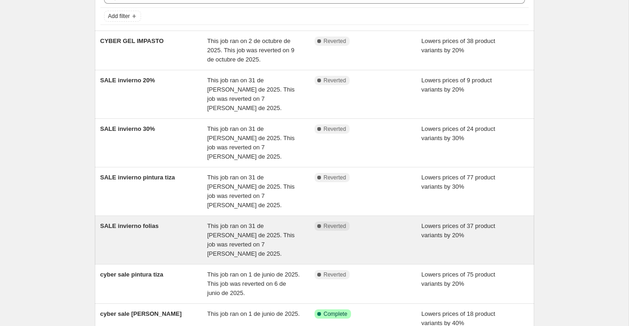
click at [173, 222] on div "SALE invierno folias" at bounding box center [153, 240] width 107 height 37
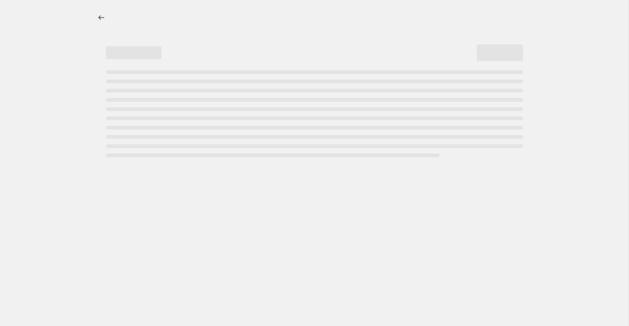
select select "percentage"
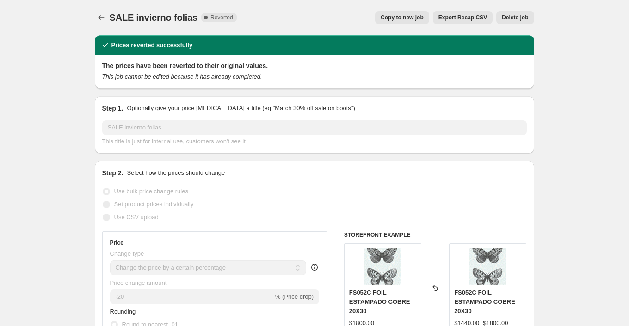
click at [514, 15] on span "Delete job" at bounding box center [515, 17] width 26 height 7
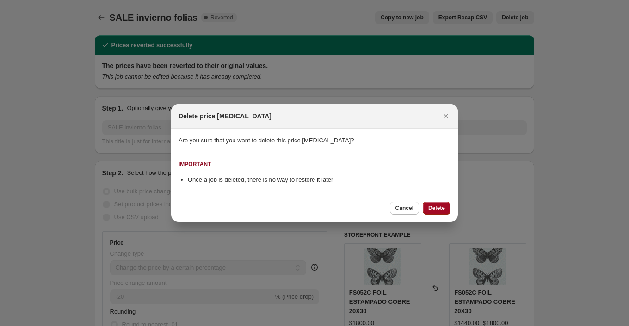
click at [433, 207] on span "Delete" at bounding box center [436, 207] width 17 height 7
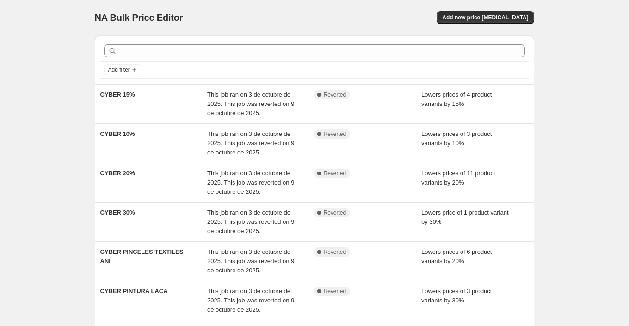
scroll to position [240, 0]
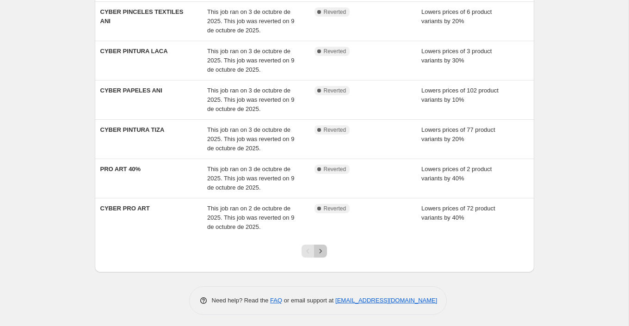
click at [323, 248] on icon "Next" at bounding box center [320, 251] width 9 height 9
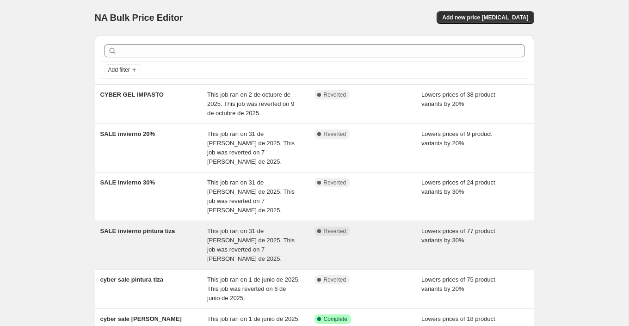
click at [188, 227] on div "SALE invierno pintura tiza" at bounding box center [153, 245] width 107 height 37
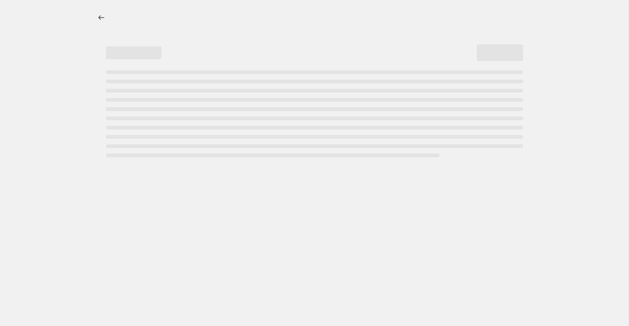
select select "percentage"
select select "collection"
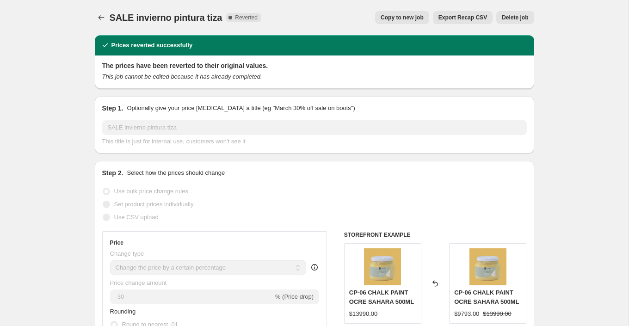
click at [518, 8] on div "SALE invierno pintura tiza. This page is ready SALE invierno pintura tiza Compl…" at bounding box center [314, 17] width 439 height 35
click at [518, 17] on span "Delete job" at bounding box center [515, 17] width 26 height 7
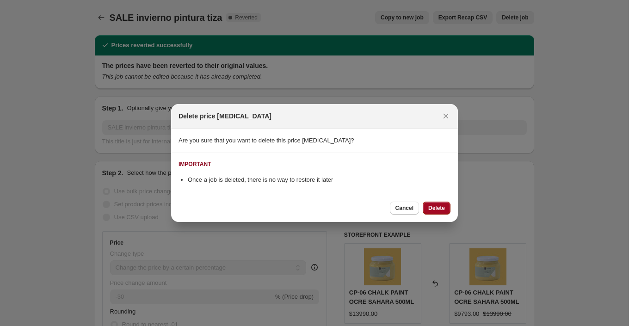
click at [439, 212] on button "Delete" at bounding box center [437, 208] width 28 height 13
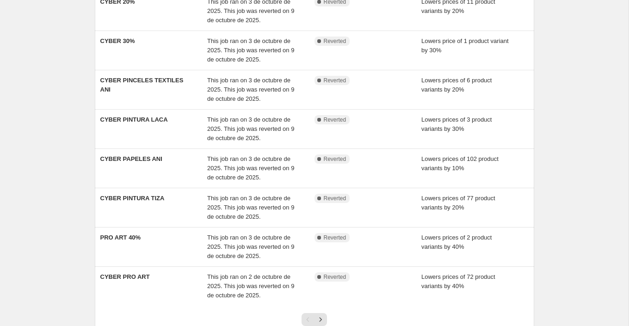
scroll to position [240, 0]
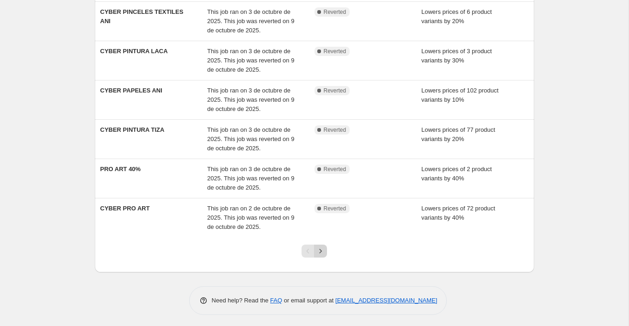
click at [319, 247] on icon "Next" at bounding box center [320, 251] width 9 height 9
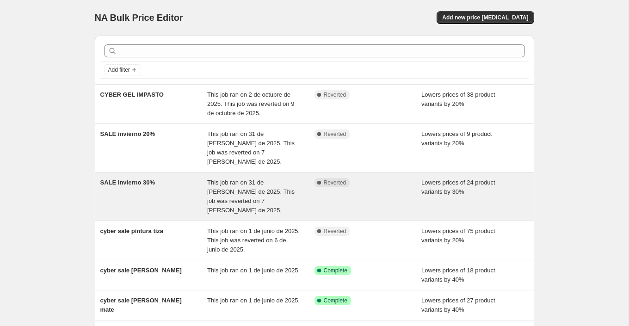
click at [184, 180] on div "SALE invierno 30%" at bounding box center [153, 196] width 107 height 37
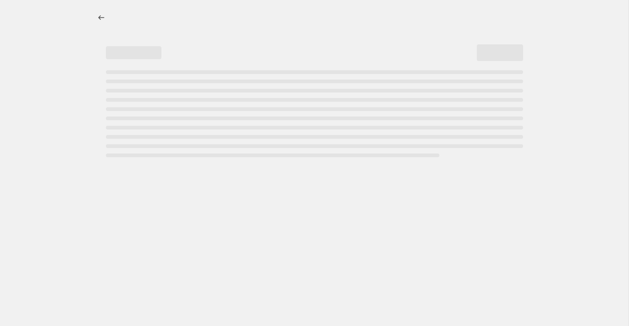
select select "percentage"
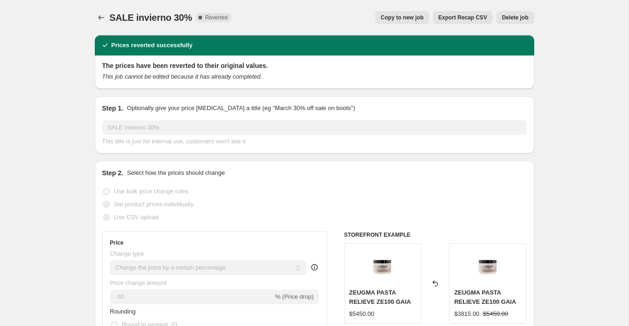
click at [513, 16] on span "Delete job" at bounding box center [515, 17] width 26 height 7
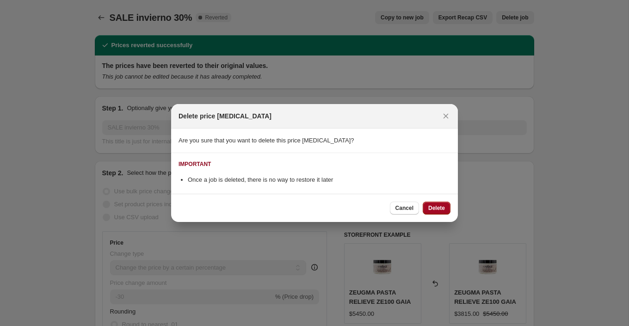
click at [437, 207] on span "Delete" at bounding box center [436, 207] width 17 height 7
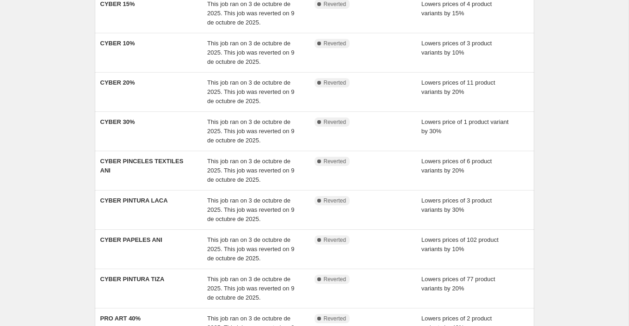
scroll to position [240, 0]
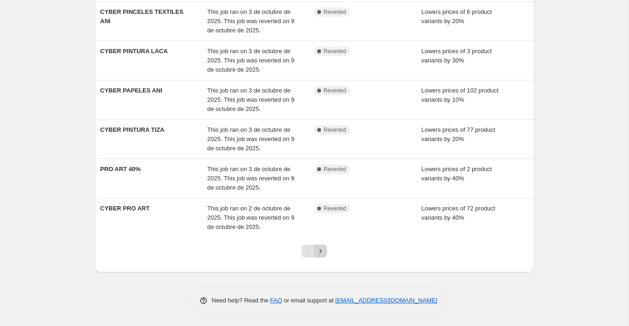
click at [321, 248] on icon "Next" at bounding box center [320, 251] width 9 height 9
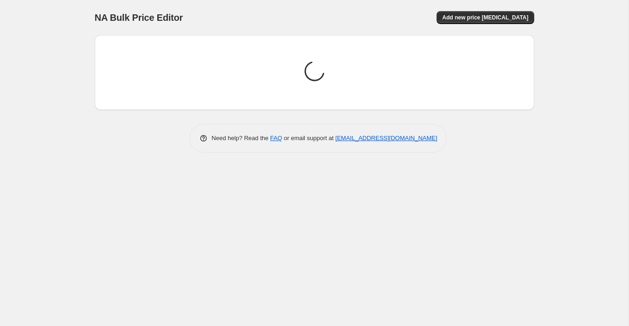
scroll to position [0, 0]
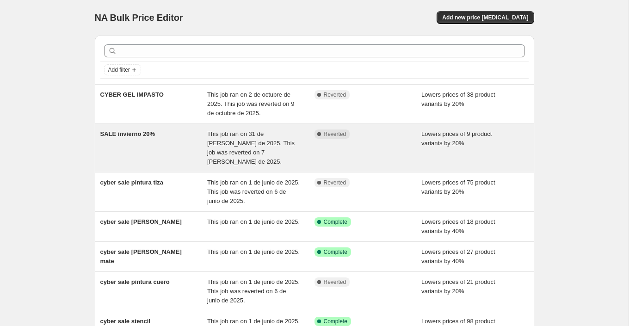
click at [189, 146] on div "SALE invierno 20%" at bounding box center [153, 148] width 107 height 37
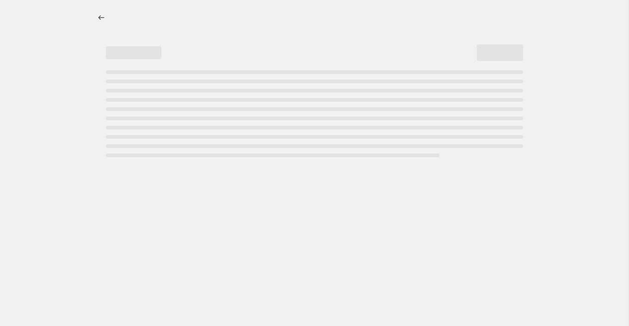
select select "percentage"
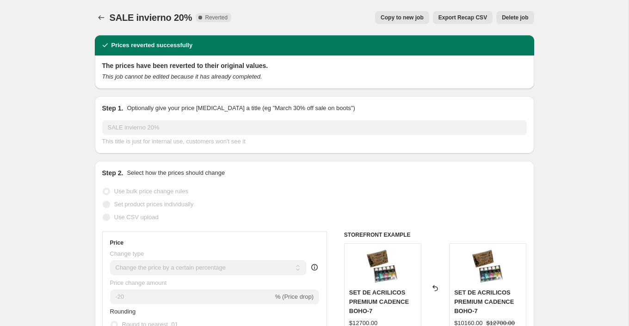
click at [524, 19] on span "Delete job" at bounding box center [515, 17] width 26 height 7
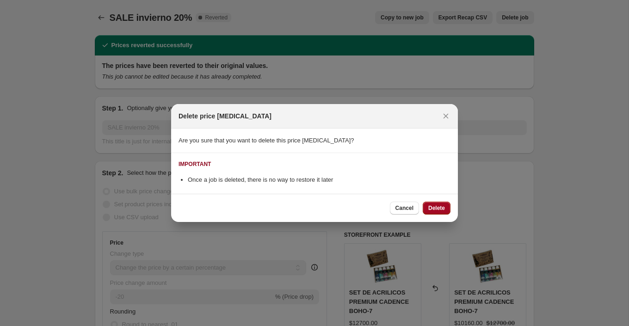
click at [438, 202] on button "Delete" at bounding box center [437, 208] width 28 height 13
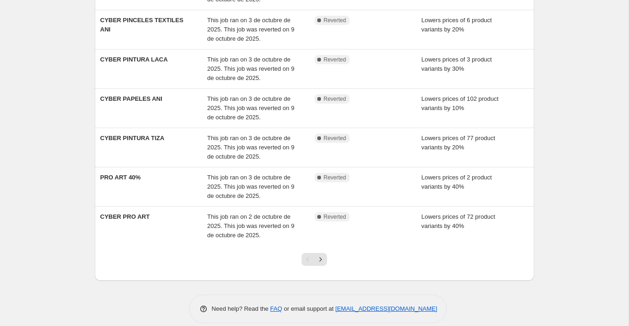
scroll to position [240, 0]
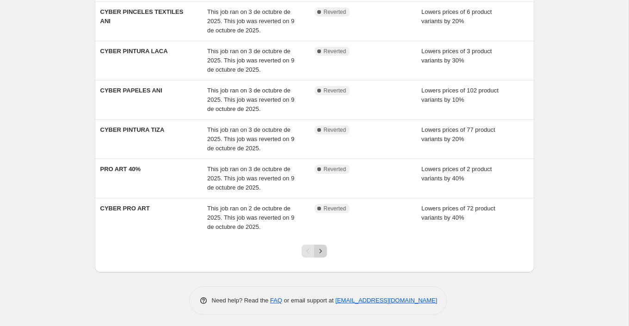
click at [321, 249] on icon "Next" at bounding box center [320, 251] width 9 height 9
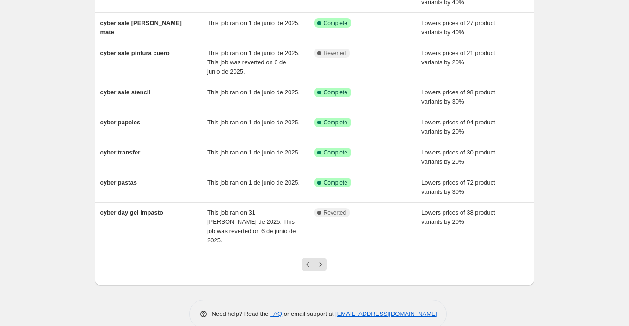
scroll to position [185, 0]
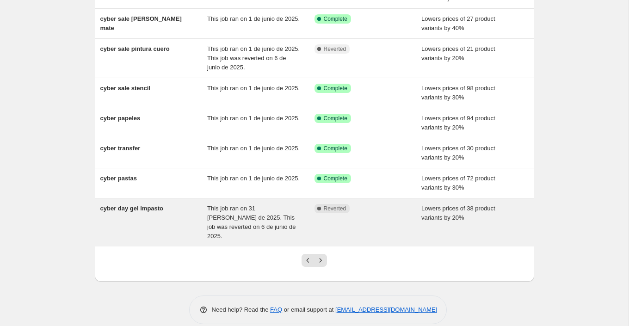
click at [167, 219] on div "cyber day gel impasto" at bounding box center [153, 222] width 107 height 37
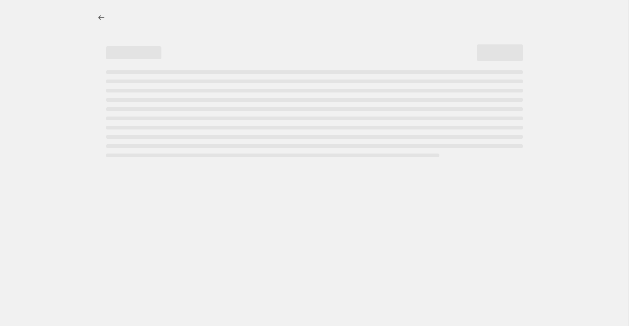
select select "percentage"
select select "collection"
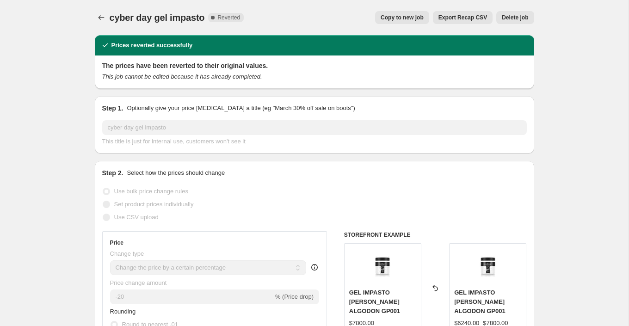
click at [530, 16] on button "Delete job" at bounding box center [514, 17] width 37 height 13
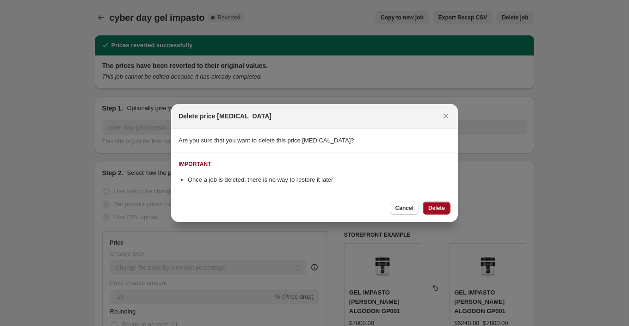
click at [427, 211] on button "Delete" at bounding box center [437, 208] width 28 height 13
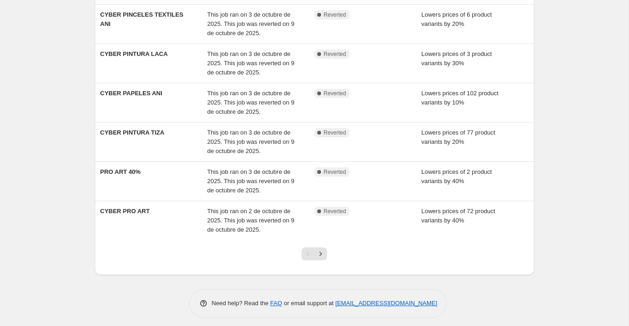
scroll to position [240, 0]
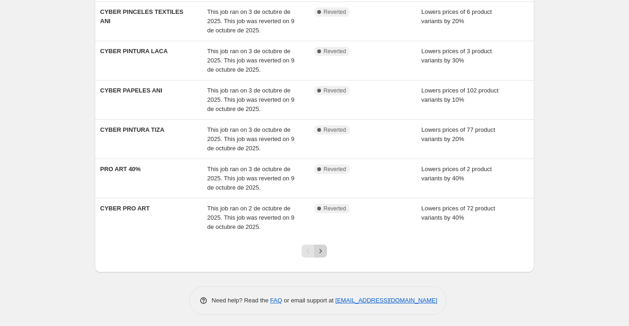
click at [321, 251] on icon "Next" at bounding box center [320, 251] width 9 height 9
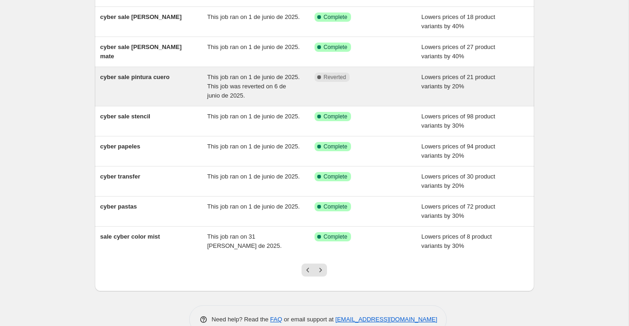
scroll to position [175, 0]
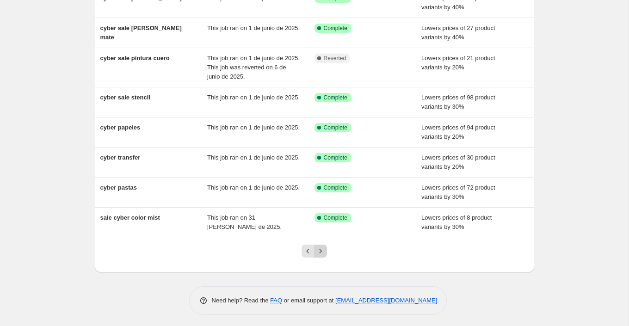
click at [321, 249] on icon "Next" at bounding box center [320, 251] width 9 height 9
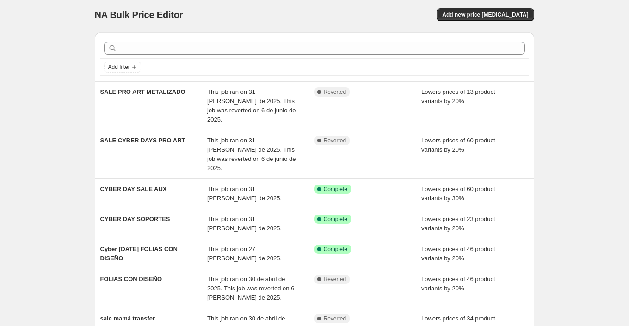
scroll to position [1, 0]
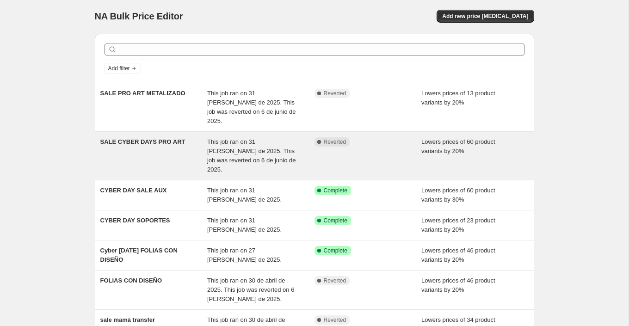
click at [194, 146] on div "SALE CYBER DAYS PRO ART" at bounding box center [153, 155] width 107 height 37
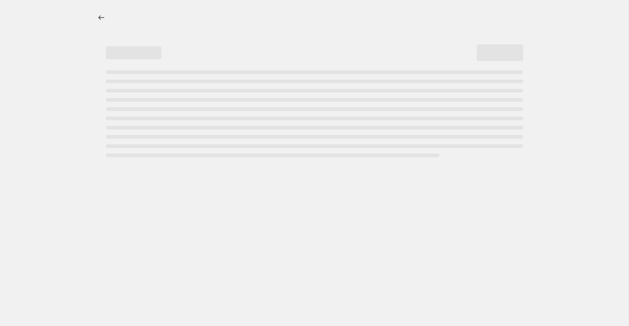
select select "percentage"
select select "collection"
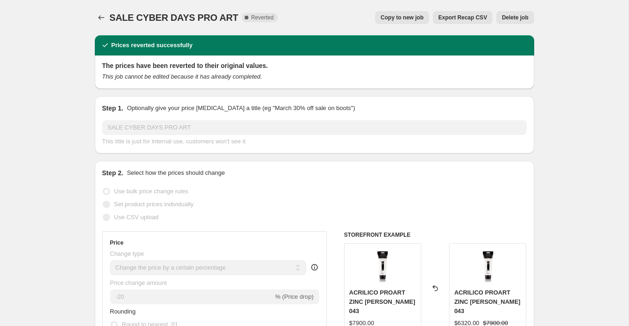
click at [519, 21] on span "Delete job" at bounding box center [515, 17] width 26 height 7
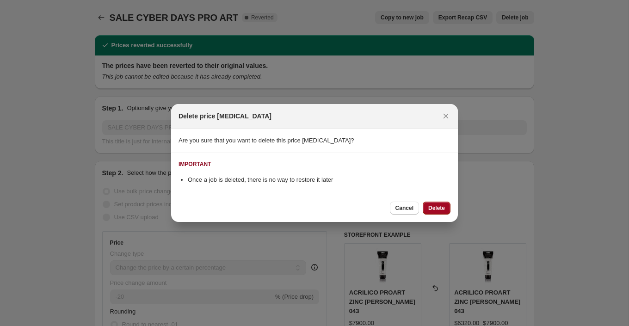
click at [434, 204] on button "Delete" at bounding box center [437, 208] width 28 height 13
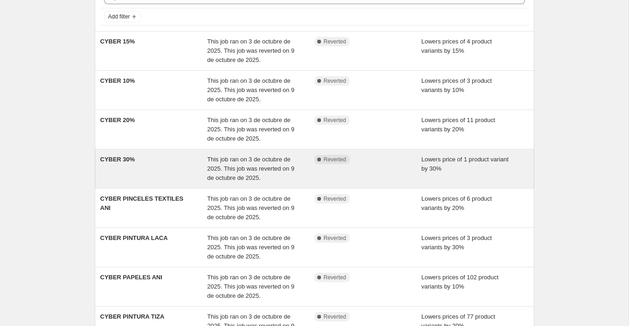
scroll to position [240, 0]
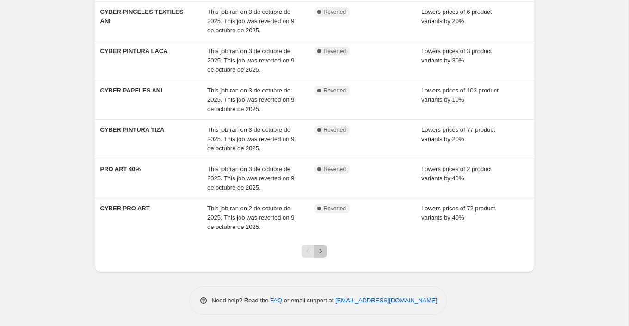
click at [321, 249] on icon "Next" at bounding box center [321, 251] width 2 height 4
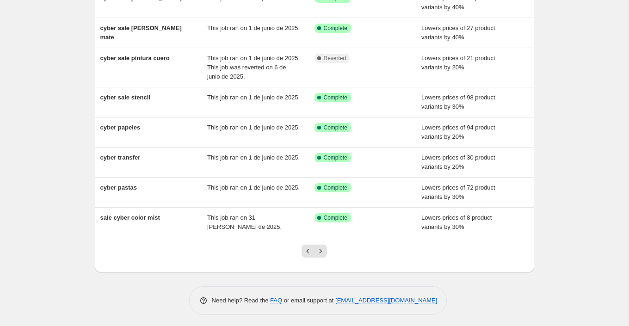
scroll to position [175, 0]
click at [325, 247] on icon "Next" at bounding box center [320, 251] width 9 height 9
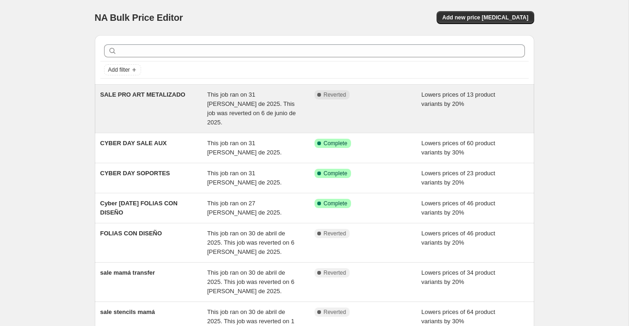
click at [188, 108] on div "SALE PRO ART METALIZADO" at bounding box center [153, 108] width 107 height 37
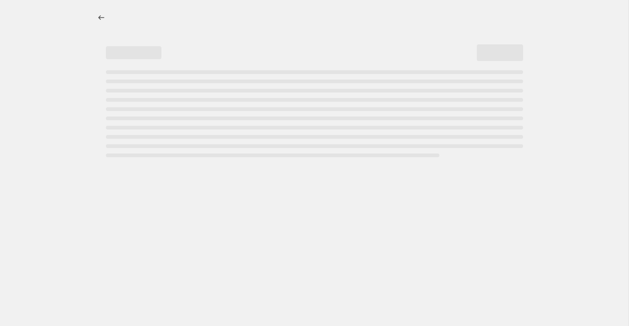
select select "percentage"
select select "collection"
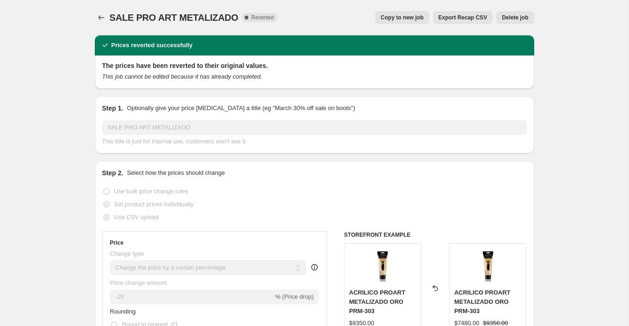
click at [510, 18] on span "Delete job" at bounding box center [515, 17] width 26 height 7
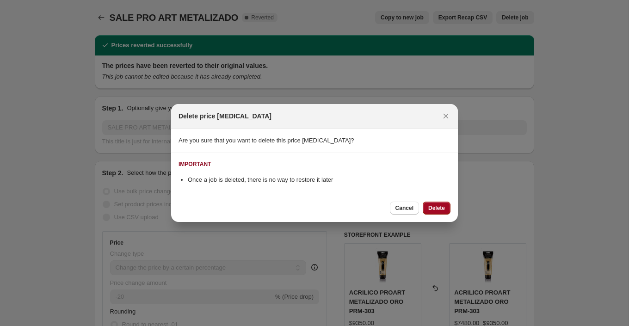
click at [435, 209] on span "Delete" at bounding box center [436, 207] width 17 height 7
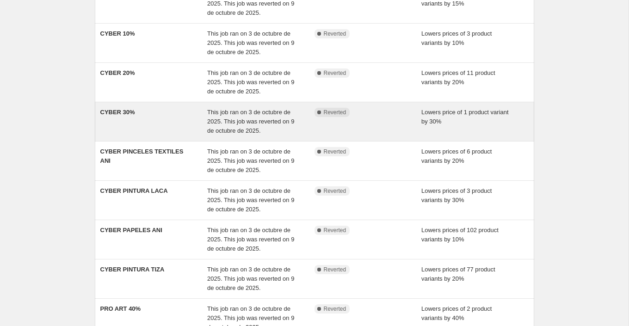
scroll to position [240, 0]
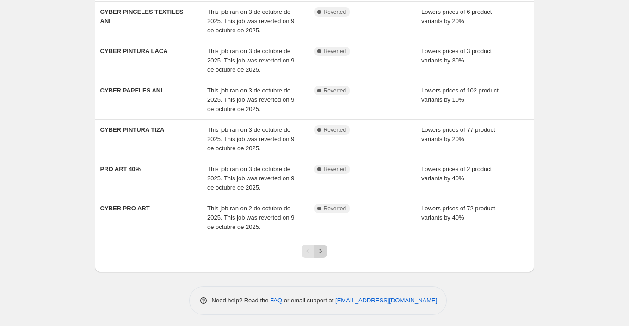
click at [321, 247] on icon "Next" at bounding box center [320, 251] width 9 height 9
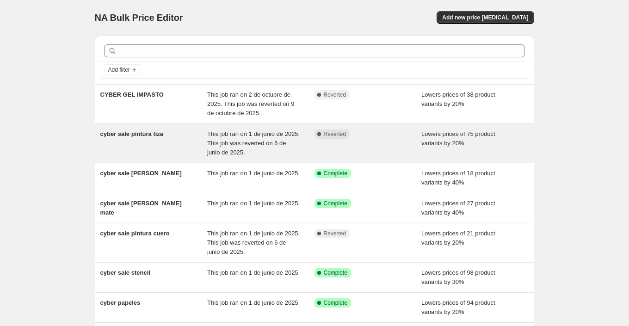
scroll to position [175, 0]
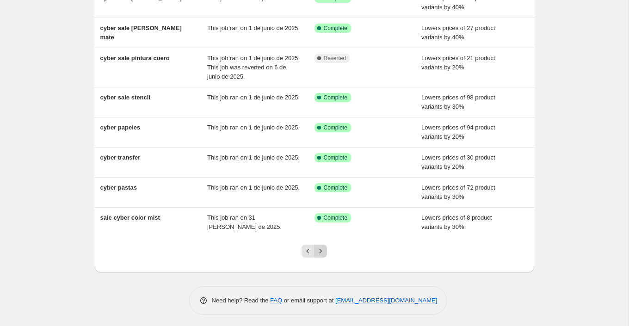
click at [321, 248] on icon "Next" at bounding box center [320, 251] width 9 height 9
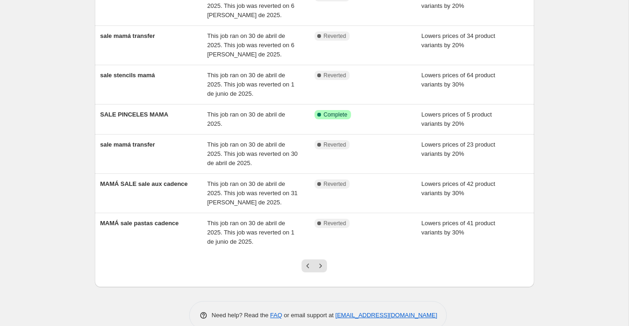
scroll to position [203, 0]
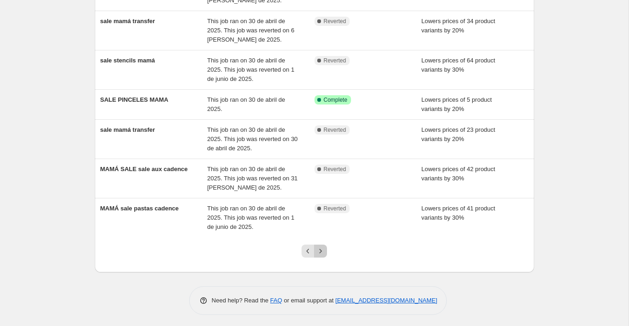
click at [320, 248] on icon "Next" at bounding box center [320, 251] width 9 height 9
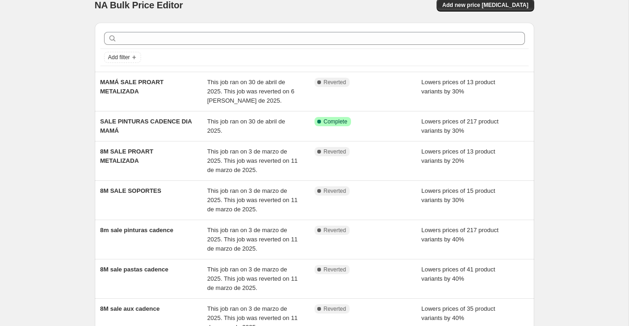
scroll to position [14, 0]
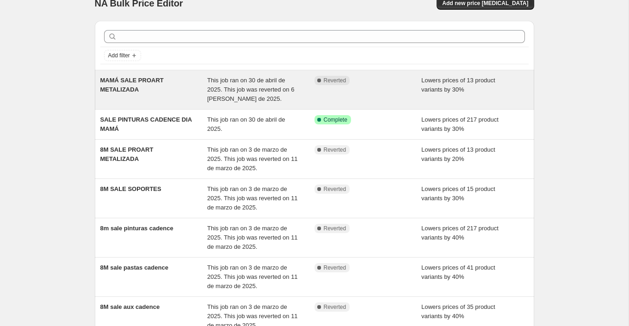
click at [181, 90] on div "MAMÁ SALE PROART METALIZADA" at bounding box center [153, 90] width 107 height 28
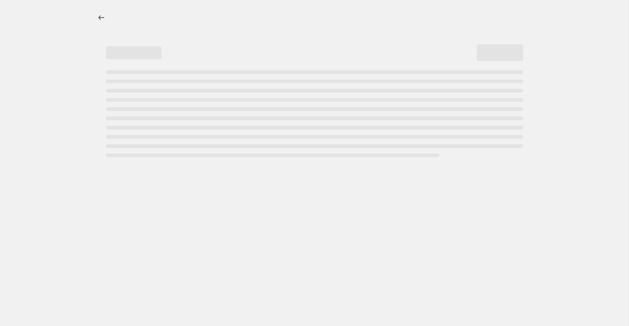
select select "percentage"
select select "collection"
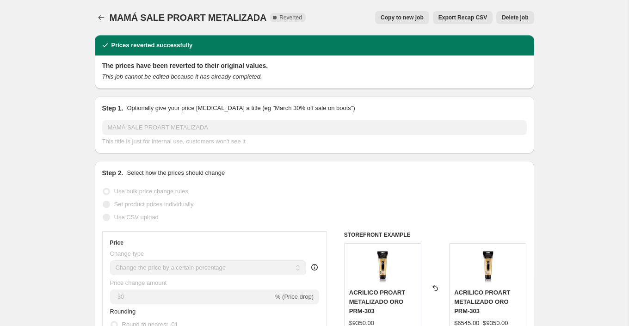
click at [517, 14] on span "Delete job" at bounding box center [515, 17] width 26 height 7
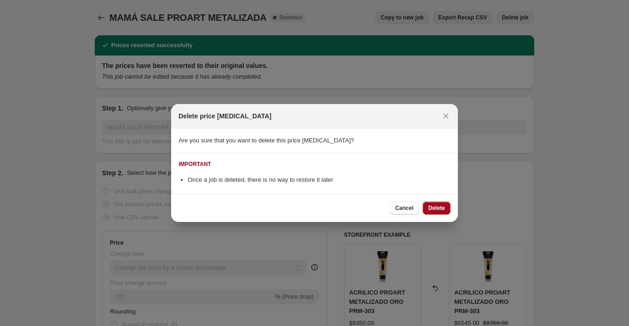
click at [441, 206] on span "Delete" at bounding box center [436, 207] width 17 height 7
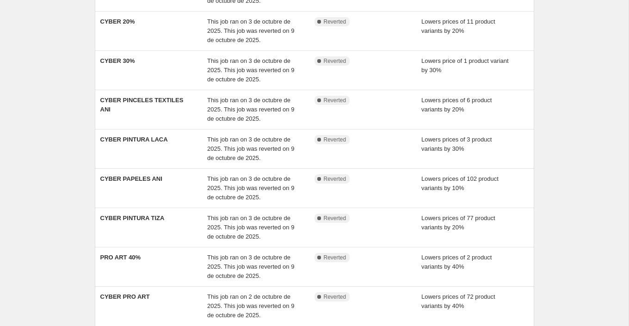
scroll to position [240, 0]
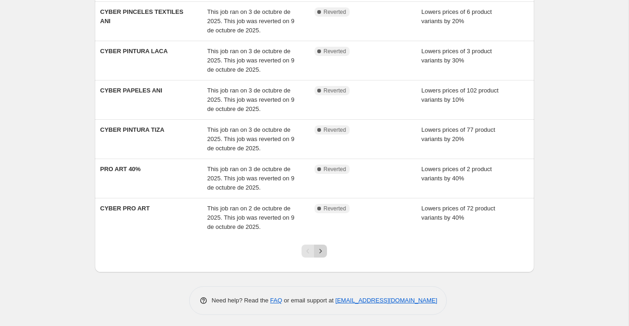
click at [324, 249] on icon "Next" at bounding box center [320, 251] width 9 height 9
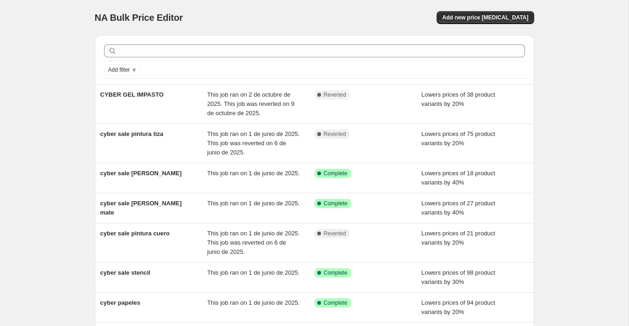
scroll to position [175, 0]
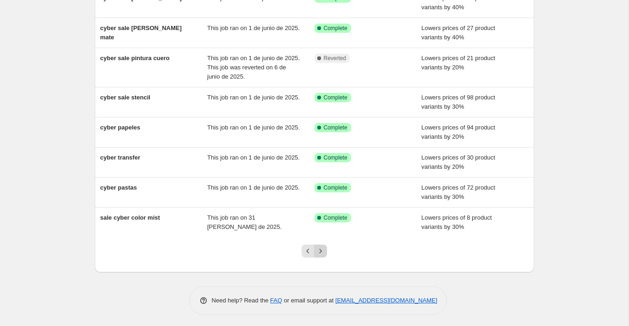
click at [323, 248] on icon "Next" at bounding box center [320, 251] width 9 height 9
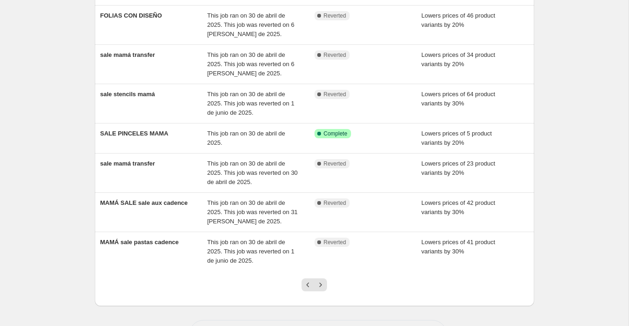
scroll to position [203, 0]
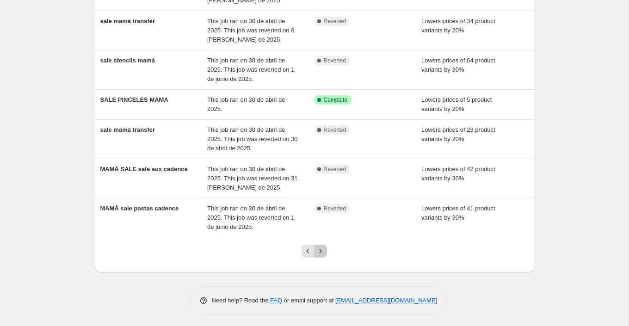
click at [326, 247] on button "Next" at bounding box center [320, 251] width 13 height 13
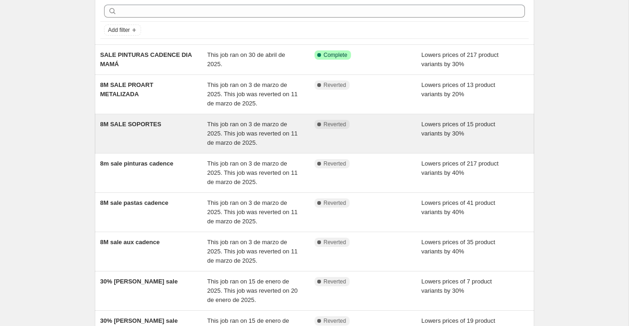
scroll to position [0, 0]
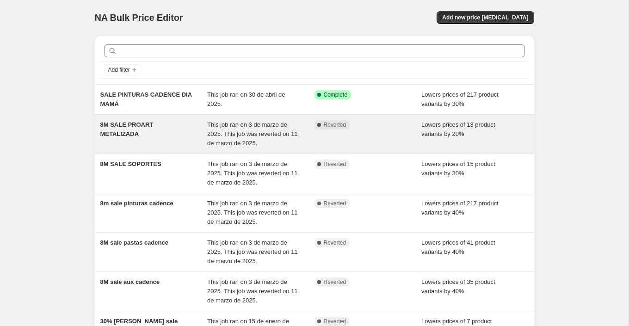
click at [188, 145] on div "8M SALE PROART METALIZADA" at bounding box center [153, 134] width 107 height 28
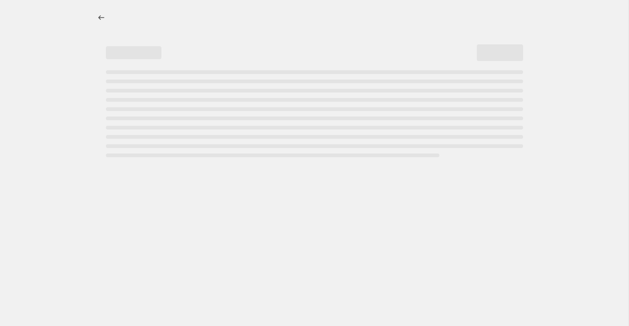
select select "percentage"
select select "collection"
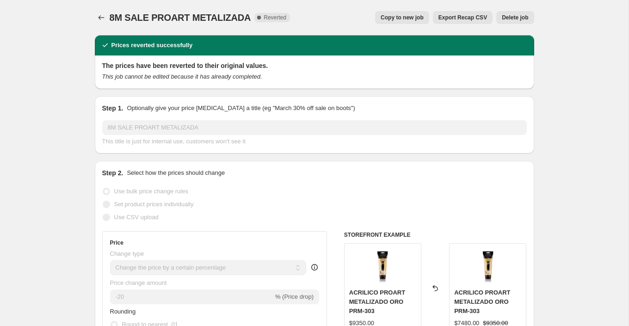
click at [519, 15] on span "Delete job" at bounding box center [515, 17] width 26 height 7
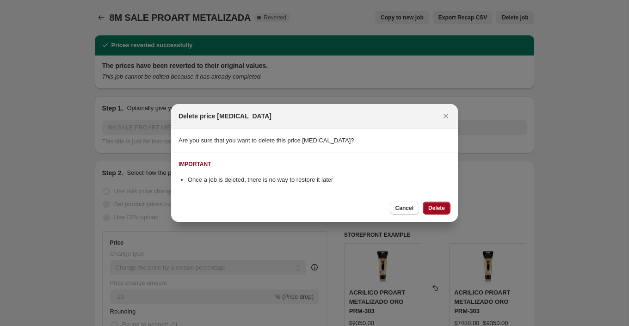
click at [433, 208] on span "Delete" at bounding box center [436, 207] width 17 height 7
